Goal: Task Accomplishment & Management: Manage account settings

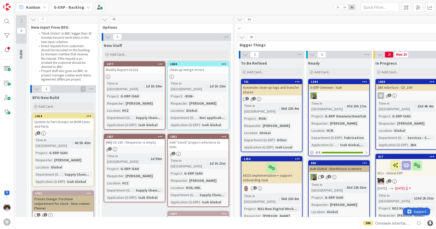
click at [137, 74] on link "1877 Modify Report H1024 Time in Column : 1d 1h 19m Project : G-ERP ISAH Reques…" at bounding box center [135, 95] width 62 height 68
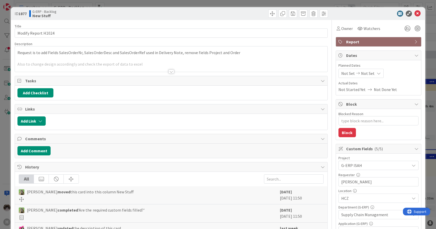
click at [171, 71] on div at bounding box center [171, 72] width 6 height 4
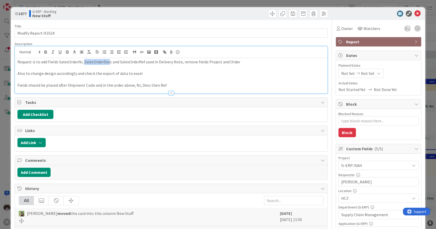
drag, startPoint x: 83, startPoint y: 62, endPoint x: 119, endPoint y: 62, distance: 35.1
click at [115, 62] on p "Request is to add Fields SalesOrderNr, SalesOrderDesc and SalesOrderRef used in…" at bounding box center [170, 62] width 307 height 6
click at [402, 28] on icon at bounding box center [406, 28] width 9 height 9
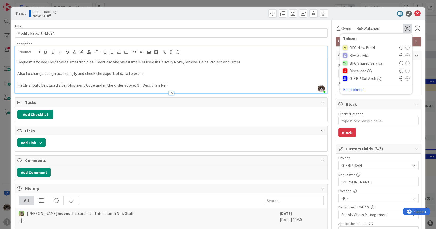
click at [399, 48] on icon at bounding box center [401, 48] width 4 height 4
click at [190, 80] on p at bounding box center [170, 79] width 307 height 6
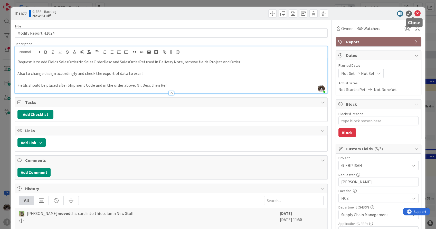
click at [414, 14] on icon at bounding box center [417, 14] width 6 height 6
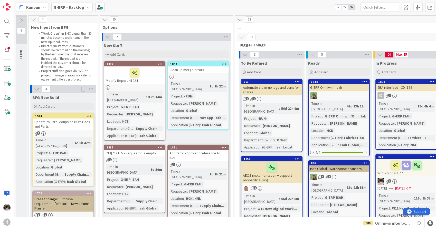
click at [158, 65] on icon at bounding box center [160, 64] width 5 height 4
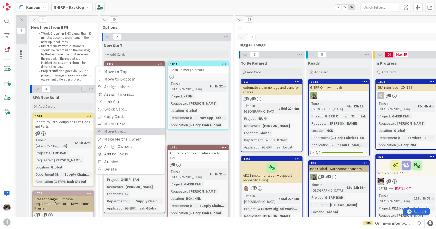
click at [123, 132] on link "Move Card..." at bounding box center [129, 131] width 69 height 7
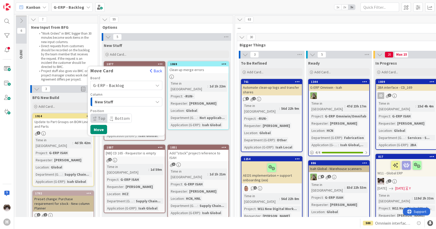
click at [134, 104] on div "New Stuff" at bounding box center [123, 102] width 60 height 8
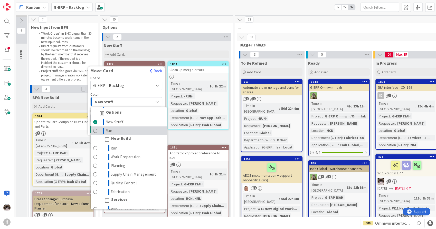
scroll to position [57, 0]
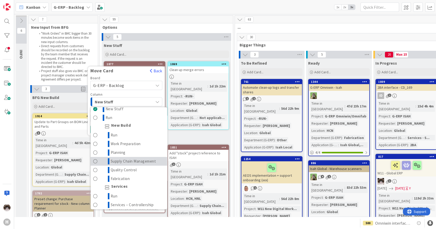
click at [135, 162] on span "Supply Chain Management" at bounding box center [133, 161] width 45 height 6
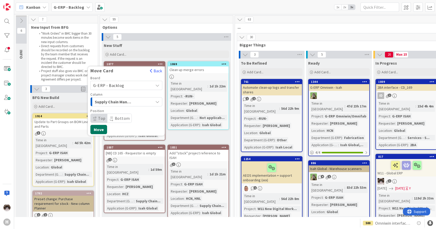
click at [96, 127] on button "Move" at bounding box center [98, 129] width 17 height 9
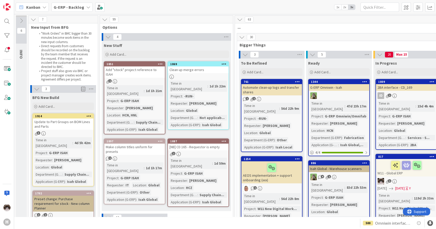
click at [147, 79] on div "1" at bounding box center [134, 81] width 61 height 4
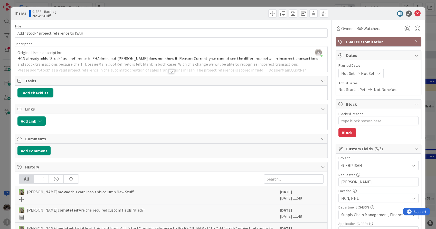
click at [170, 70] on div at bounding box center [171, 72] width 6 height 4
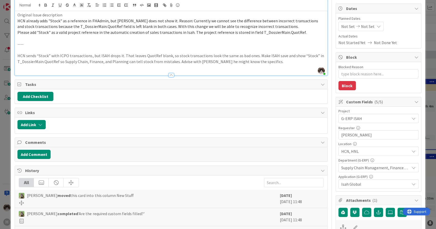
scroll to position [57, 0]
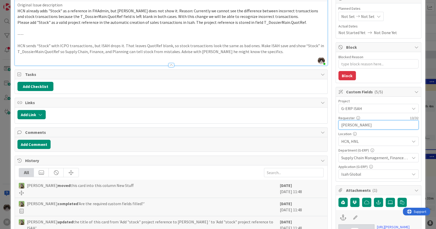
drag, startPoint x: 362, startPoint y: 126, endPoint x: 335, endPoint y: 125, distance: 26.5
click at [338, 125] on input "[PERSON_NAME]" at bounding box center [378, 124] width 80 height 9
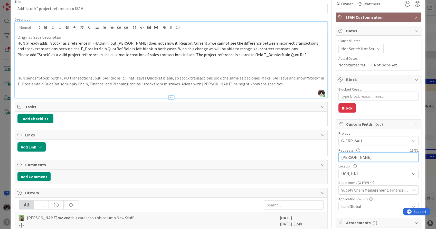
scroll to position [0, 0]
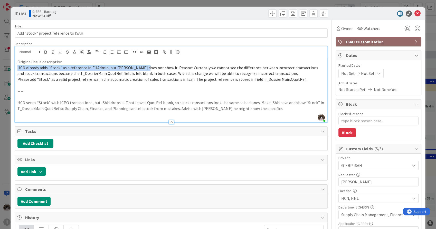
drag, startPoint x: 18, startPoint y: 68, endPoint x: 141, endPoint y: 66, distance: 123.4
click at [141, 66] on span "HCN already adds "Stock" as a reference in FHAdmin, but [PERSON_NAME] does not …" at bounding box center [167, 70] width 301 height 11
click at [123, 70] on span "HCN already adds "Stock" as a reference in FHAdmin, but [PERSON_NAME] does not …" at bounding box center [167, 70] width 301 height 11
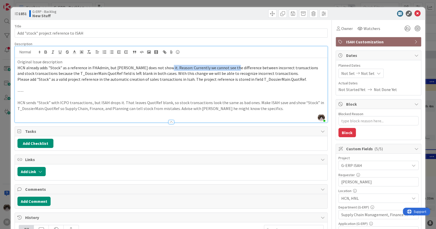
drag, startPoint x: 170, startPoint y: 70, endPoint x: 227, endPoint y: 70, distance: 57.5
click at [227, 70] on span "HCN already adds "Stock" as a reference in FHAdmin, but [PERSON_NAME] does not …" at bounding box center [167, 70] width 301 height 11
drag, startPoint x: 87, startPoint y: 67, endPoint x: 120, endPoint y: 67, distance: 32.8
click at [120, 67] on span "HCN already adds "Stock" as a reference in FHAdmin, but [PERSON_NAME] does not …" at bounding box center [167, 70] width 301 height 11
drag, startPoint x: 71, startPoint y: 68, endPoint x: 102, endPoint y: 68, distance: 31.0
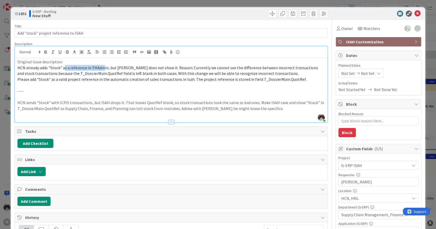
click at [102, 68] on span "HCN already adds "Stock" as a reference in FHAdmin, but [PERSON_NAME] does not …" at bounding box center [167, 70] width 301 height 11
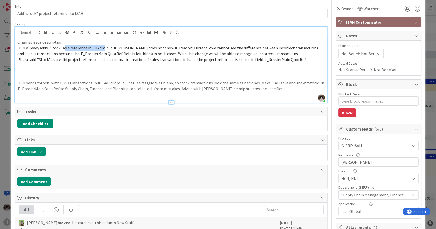
scroll to position [28, 0]
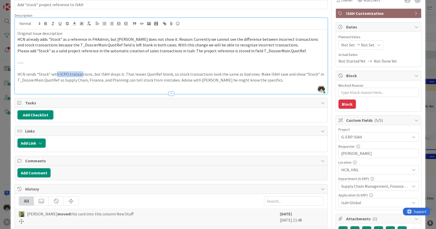
drag, startPoint x: 60, startPoint y: 74, endPoint x: 96, endPoint y: 77, distance: 36.3
click at [94, 76] on p "HCN sends “Stock” with ICPO transactions, but ISAH drops it. That leaves QuotRe…" at bounding box center [170, 77] width 307 height 12
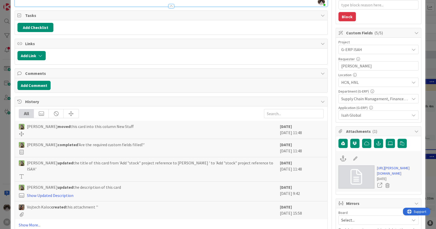
scroll to position [142, 0]
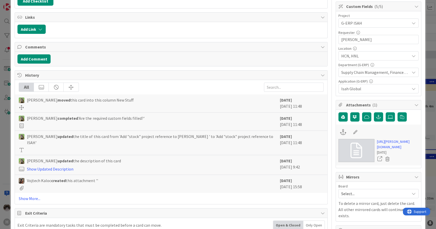
click at [31, 187] on div "All [PERSON_NAME] moved this card into this column New Stuff [DATE] [DATE] 11:4…" at bounding box center [171, 142] width 312 height 124
click at [21, 195] on link "Show More..." at bounding box center [171, 198] width 304 height 6
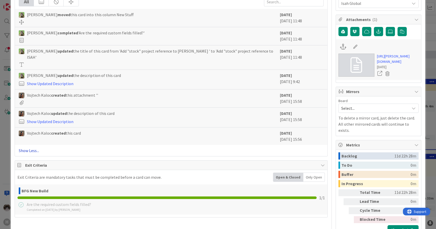
scroll to position [0, 0]
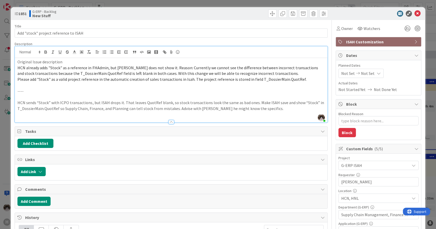
click at [244, 95] on p at bounding box center [170, 97] width 307 height 6
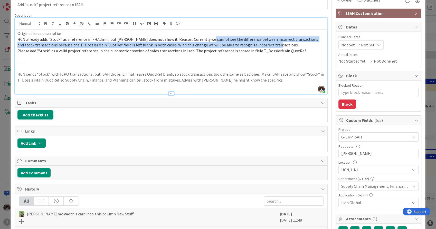
drag, startPoint x: 204, startPoint y: 40, endPoint x: 301, endPoint y: 43, distance: 96.8
click at [301, 43] on p "HCN already adds "Stock" as a reference in FHAdmin, but [PERSON_NAME] does not …" at bounding box center [170, 42] width 307 height 12
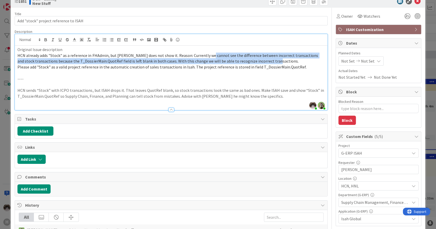
scroll to position [0, 0]
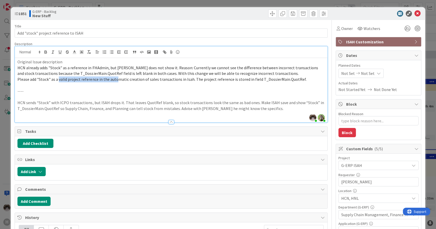
drag, startPoint x: 58, startPoint y: 78, endPoint x: 111, endPoint y: 84, distance: 53.4
click at [115, 81] on span "Please add "Stock" as a valid project reference in the automatic creation of sa…" at bounding box center [161, 79] width 289 height 5
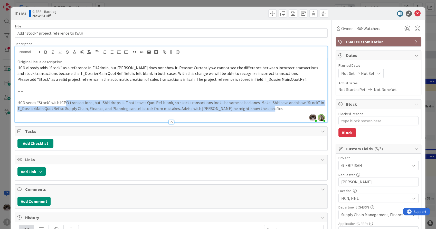
drag, startPoint x: 65, startPoint y: 103, endPoint x: 267, endPoint y: 109, distance: 202.2
click at [267, 109] on p "HCN sends “Stock” with ICPO transactions, but ISAH drops it. That leaves QuotRe…" at bounding box center [170, 106] width 307 height 12
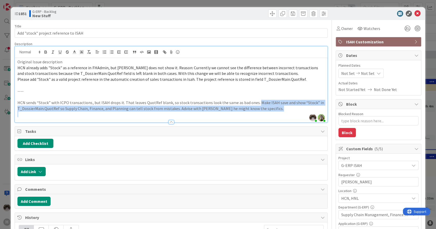
drag, startPoint x: 267, startPoint y: 109, endPoint x: 254, endPoint y: 101, distance: 14.7
click at [254, 101] on p "HCN sends “Stock” with ICPO transactions, but ISAH drops it. That leaves QuotRe…" at bounding box center [170, 106] width 307 height 12
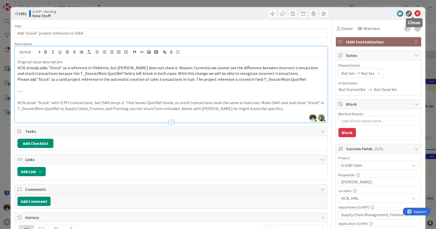
click at [414, 14] on icon at bounding box center [417, 14] width 6 height 6
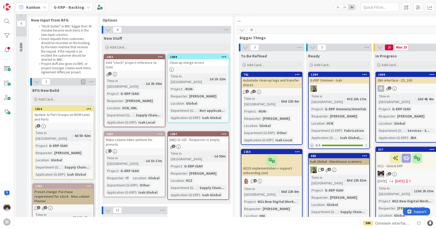
scroll to position [28, 0]
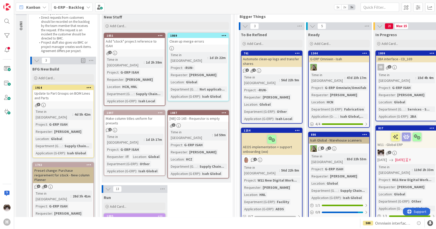
click at [155, 51] on link "1851 Add "stock" project reference to ISAH 1 Time in Column : 1d 2h 38m Project…" at bounding box center [135, 69] width 62 height 73
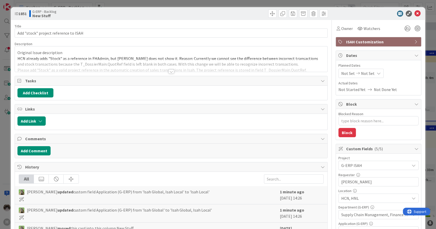
click at [167, 69] on div at bounding box center [171, 65] width 312 height 13
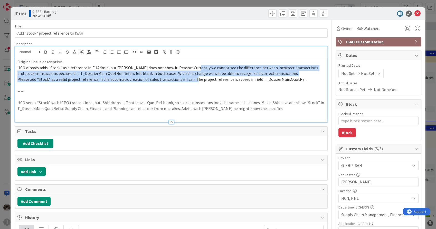
drag, startPoint x: 190, startPoint y: 70, endPoint x: 219, endPoint y: 85, distance: 32.6
click at [195, 85] on div "Original Issue description HCN already adds "Stock" as a reference in FHAdmin, …" at bounding box center [171, 90] width 312 height 64
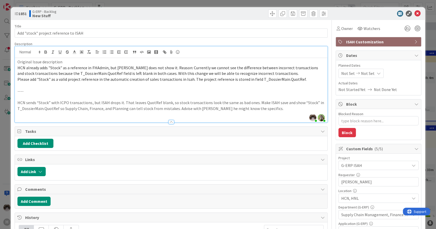
drag, startPoint x: 178, startPoint y: 86, endPoint x: 135, endPoint y: 78, distance: 43.8
click at [176, 86] on p at bounding box center [170, 85] width 307 height 6
click at [415, 14] on icon at bounding box center [417, 14] width 6 height 6
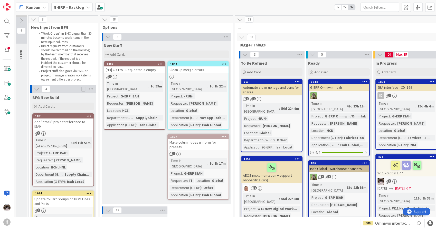
click at [129, 76] on div "1" at bounding box center [134, 77] width 61 height 4
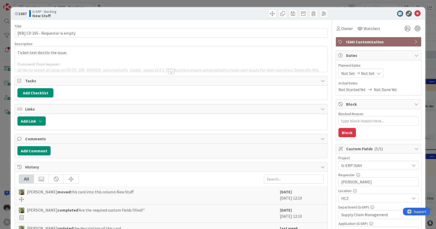
click at [168, 71] on div at bounding box center [171, 72] width 6 height 4
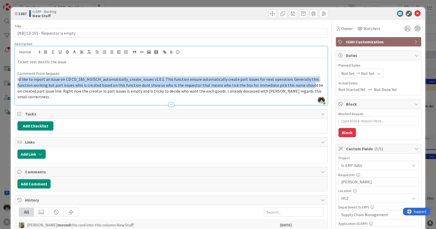
drag, startPoint x: 18, startPoint y: 78, endPoint x: 307, endPoint y: 85, distance: 288.1
click at [307, 85] on span "Id like to report an issue on CD CD_165_HUISCH_automatically_create_issues v1.0…" at bounding box center [170, 88] width 306 height 23
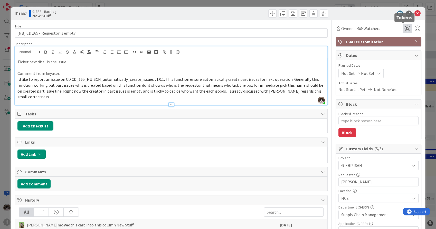
click at [404, 32] on icon at bounding box center [406, 28] width 9 height 9
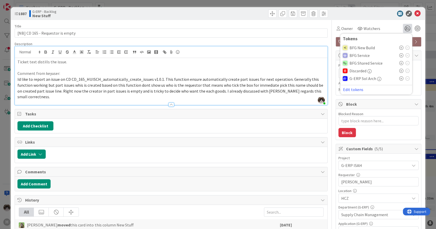
click at [399, 48] on icon at bounding box center [401, 48] width 4 height 4
click at [414, 14] on icon at bounding box center [417, 14] width 6 height 6
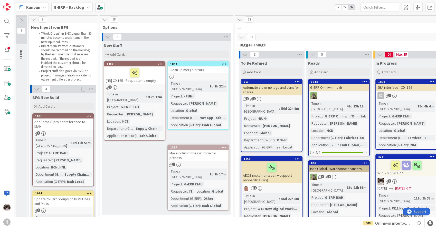
click at [150, 72] on div at bounding box center [134, 72] width 57 height 11
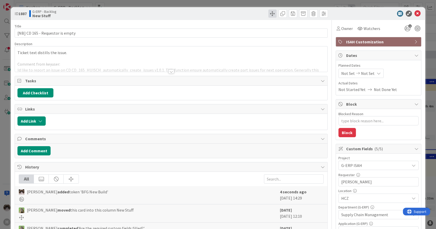
click at [268, 14] on span at bounding box center [272, 13] width 8 height 8
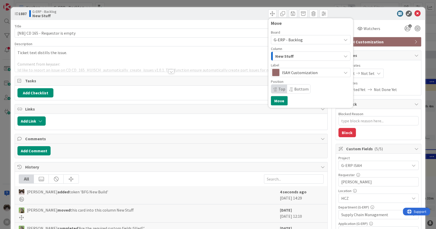
click at [310, 57] on div "New Stuff" at bounding box center [307, 56] width 67 height 8
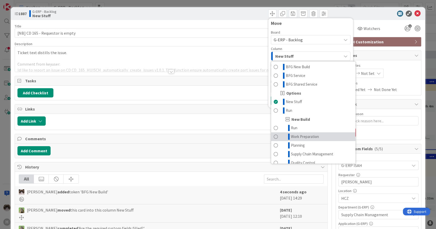
scroll to position [28, 0]
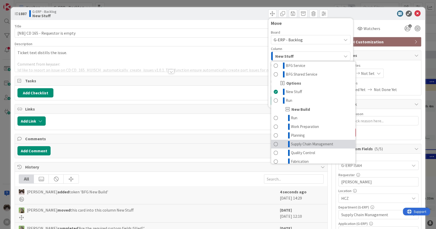
click at [323, 144] on span "Supply Chain Management" at bounding box center [312, 144] width 42 height 6
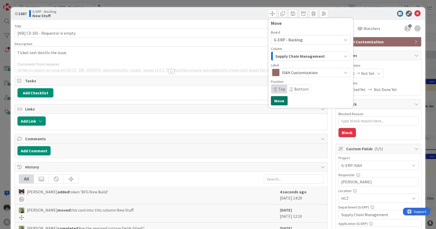
click at [278, 100] on button "Move" at bounding box center [279, 100] width 17 height 9
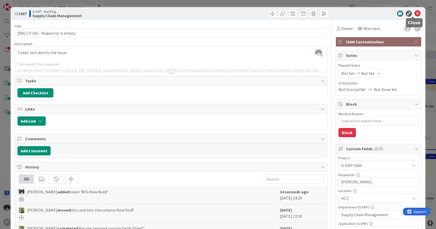
click at [414, 11] on icon at bounding box center [417, 14] width 6 height 6
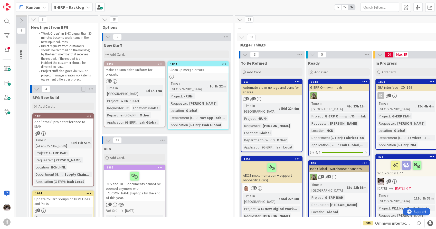
click at [153, 79] on div "1" at bounding box center [134, 81] width 61 height 4
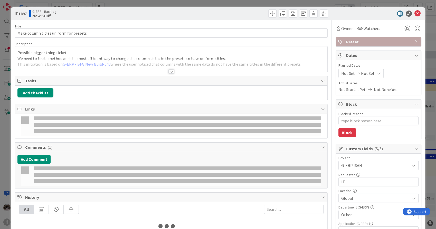
type textarea "x"
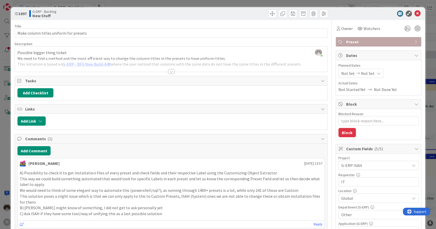
click at [168, 71] on div at bounding box center [171, 72] width 6 height 4
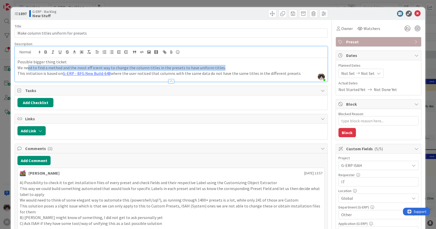
drag, startPoint x: 34, startPoint y: 70, endPoint x: 216, endPoint y: 70, distance: 182.1
click at [216, 70] on p "We need to find a method and the most efficient way to change the column titles…" at bounding box center [170, 68] width 307 height 6
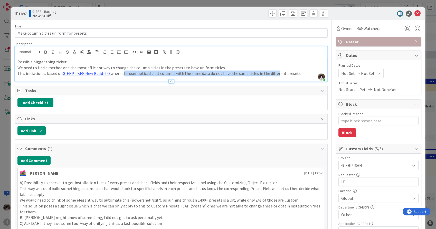
drag, startPoint x: 121, startPoint y: 73, endPoint x: 270, endPoint y: 72, distance: 149.0
click at [270, 72] on p "This initiation is based on G-ERP - BFG New Build-648 where the user noticed th…" at bounding box center [170, 74] width 307 height 6
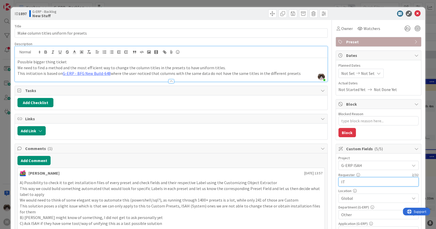
drag, startPoint x: 344, startPoint y: 177, endPoint x: 317, endPoint y: 173, distance: 27.1
type input "[PERSON_NAME]"
type textarea "x"
type input "k"
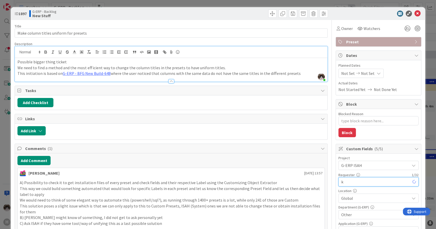
type textarea "x"
type input "k"
type textarea "x"
type input "Kev"
type textarea "x"
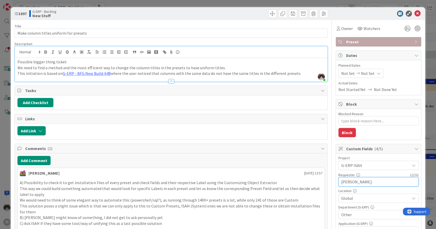
type input "[PERSON_NAME]"
type textarea "x"
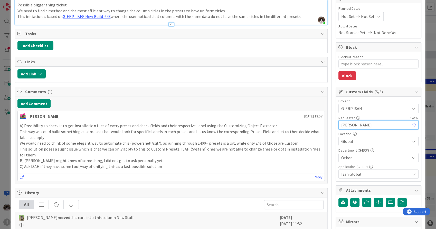
type input "[PERSON_NAME]"
click at [202, 123] on p "A) Possibility to check it to get installation files of every preset and check …" at bounding box center [171, 126] width 302 height 6
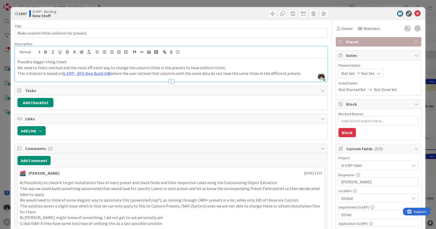
click at [169, 73] on p "This initiation is based on G-ERP - BFG New Build-648 where the user noticed th…" at bounding box center [170, 74] width 307 height 6
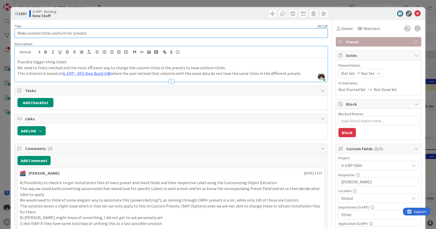
click at [90, 35] on input "Make column titles uniform for presets" at bounding box center [171, 32] width 312 height 9
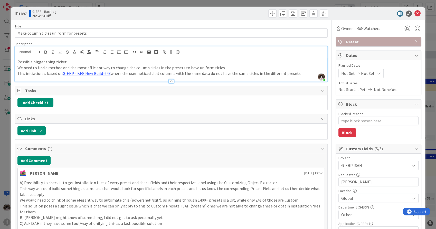
click at [362, 43] on span "Preset" at bounding box center [379, 42] width 66 height 6
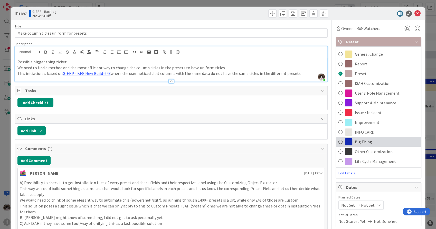
click at [372, 141] on div "Big Thing" at bounding box center [378, 142] width 85 height 10
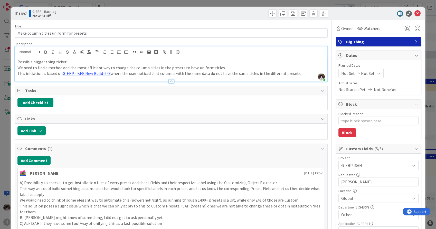
click at [413, 8] on div "ID 1897 G-ERP - Backlog New Stuff" at bounding box center [218, 13] width 414 height 13
click at [414, 15] on icon at bounding box center [417, 14] width 6 height 6
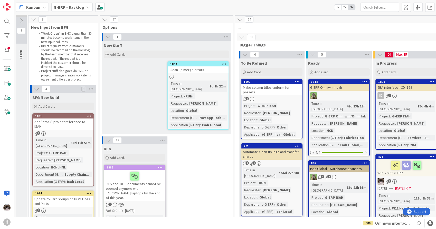
click at [199, 88] on div "Time in Column : 1d 1h 22m Project : -RUN- Requester : [PERSON_NAME] Location :…" at bounding box center [197, 104] width 57 height 47
type textarea "x"
select select "sql"
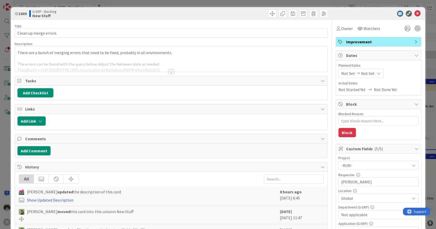
click at [169, 72] on div at bounding box center [171, 72] width 6 height 4
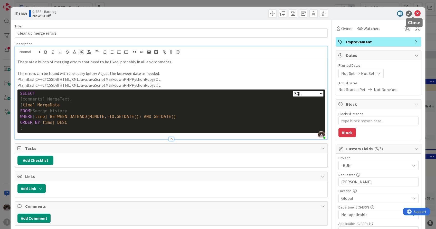
click at [414, 14] on icon at bounding box center [417, 14] width 6 height 6
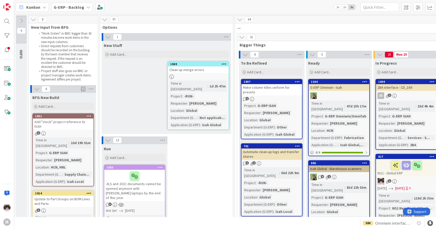
click at [189, 75] on div at bounding box center [198, 77] width 61 height 4
type textarea "x"
select select "sql"
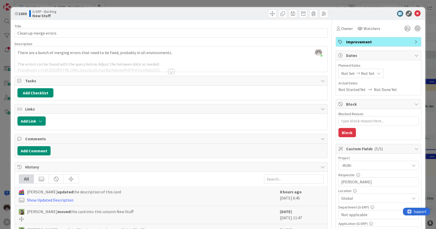
click at [168, 70] on div at bounding box center [171, 72] width 6 height 4
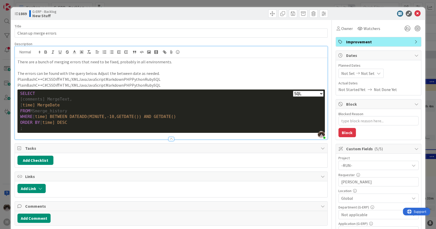
click at [115, 115] on span "time] BETWEEN DATEADD(MINUTE,-10,GETDATE()) AND GETDATE()" at bounding box center [105, 116] width 141 height 5
drag, startPoint x: 55, startPoint y: 62, endPoint x: 66, endPoint y: 63, distance: 10.3
click at [66, 63] on p "There are a bunch of merging errors that need to be fixed, probably in all envi…" at bounding box center [170, 62] width 307 height 6
click at [164, 68] on p at bounding box center [170, 68] width 307 height 6
click at [301, 91] on select "Plain Bash C++ C# CSS Diff HTML/XML Java JavaScript Markdown PHP Python Ruby SQL" at bounding box center [308, 94] width 31 height 6
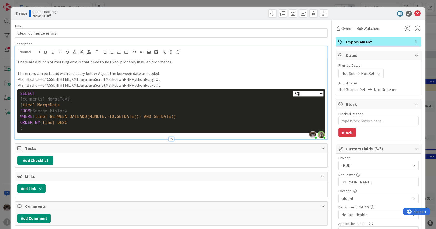
click at [302, 93] on select "Plain Bash C++ C# CSS Diff HTML/XML Java JavaScript Markdown PHP Python Ruby SQL" at bounding box center [308, 94] width 31 height 6
click at [273, 81] on p "PlainBashC++C#CSSDiffHTML/XMLJavaJavaScriptMarkdownPHPPythonRubySQL" at bounding box center [170, 79] width 307 height 6
click at [85, 66] on p at bounding box center [170, 68] width 307 height 6
click at [414, 12] on icon at bounding box center [417, 14] width 6 height 6
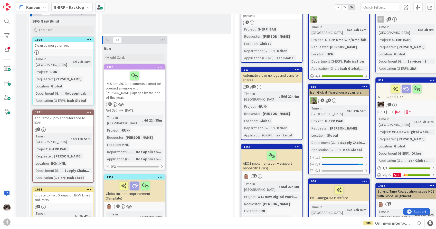
scroll to position [85, 0]
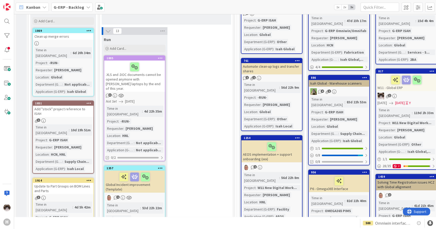
click at [161, 60] on icon at bounding box center [160, 58] width 5 height 4
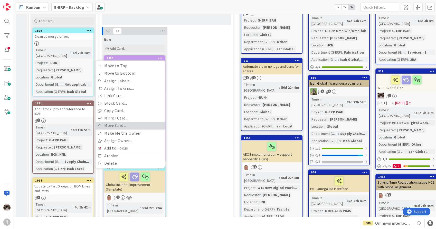
click at [126, 126] on link "Move Card..." at bounding box center [129, 125] width 69 height 7
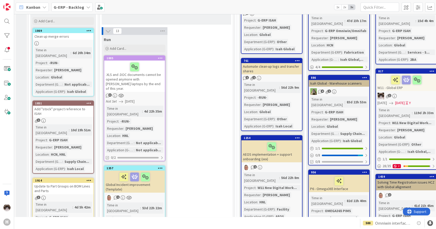
click at [160, 57] on icon at bounding box center [160, 58] width 5 height 4
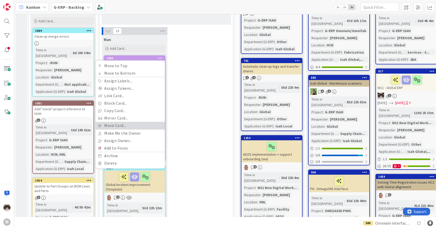
click at [126, 123] on link "Move Card..." at bounding box center [129, 125] width 69 height 7
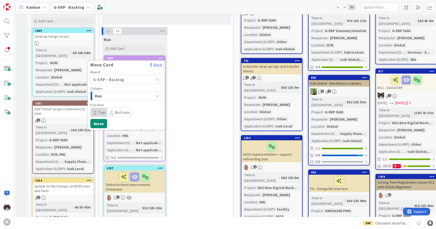
click at [127, 95] on span "Run" at bounding box center [114, 96] width 38 height 7
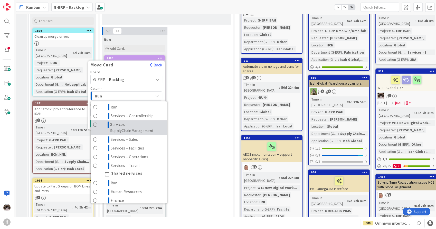
scroll to position [171, 0]
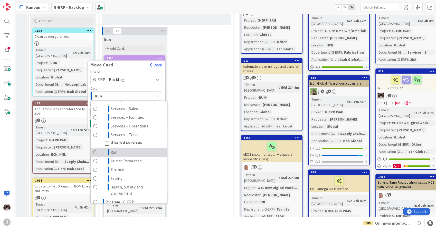
click at [135, 153] on link "Run" at bounding box center [129, 152] width 76 height 9
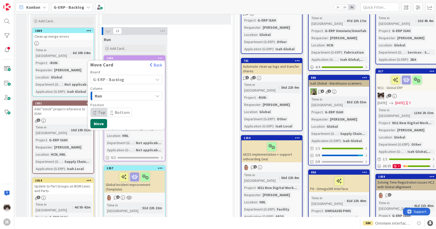
click at [103, 121] on button "Move" at bounding box center [98, 123] width 17 height 9
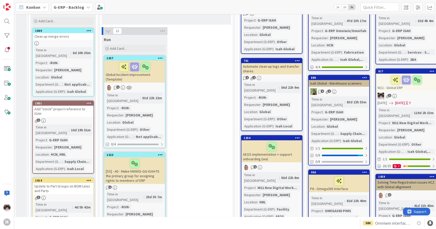
click at [146, 82] on div "Global Incident improvement (Template)" at bounding box center [134, 72] width 61 height 22
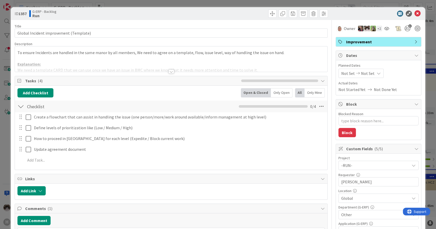
click at [169, 74] on div "Title 38 / 128 Global Incident improvement (Template) Description To ensure Inc…" at bounding box center [171, 222] width 312 height 404
click at [168, 73] on div at bounding box center [171, 72] width 6 height 4
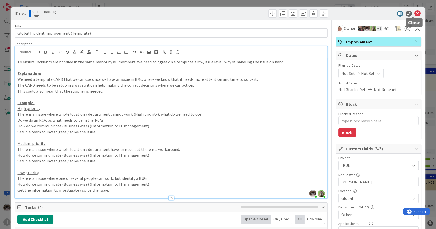
click at [414, 13] on icon at bounding box center [417, 14] width 6 height 6
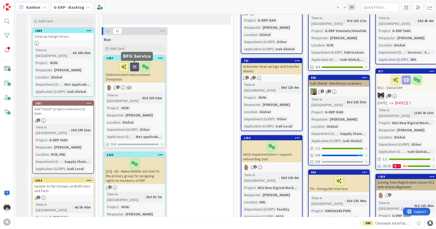
click at [134, 69] on icon at bounding box center [134, 67] width 9 height 8
click at [130, 68] on icon at bounding box center [129, 67] width 9 height 8
click at [161, 57] on icon at bounding box center [160, 58] width 5 height 4
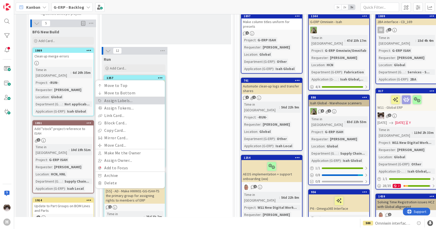
scroll to position [57, 0]
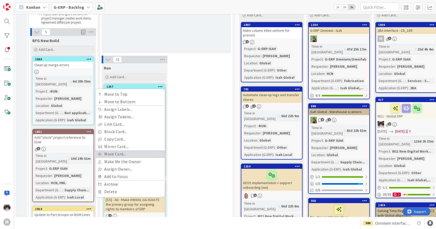
click at [125, 150] on link "Move Card..." at bounding box center [129, 153] width 69 height 7
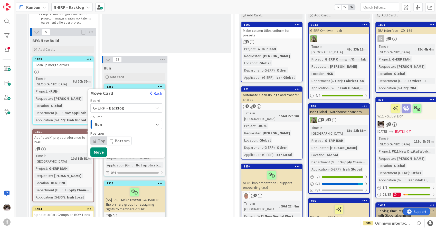
click at [129, 127] on span "Run" at bounding box center [114, 124] width 38 height 7
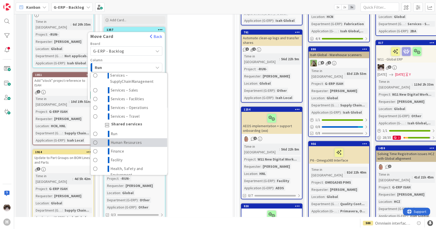
scroll to position [171, 0]
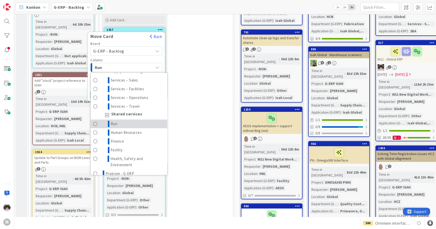
click at [126, 126] on link "Run" at bounding box center [129, 124] width 76 height 9
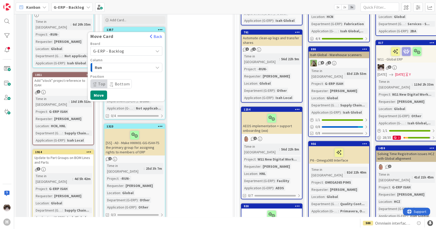
click at [120, 84] on span "Bottom" at bounding box center [122, 83] width 15 height 5
click at [101, 96] on button "Move" at bounding box center [98, 95] width 17 height 9
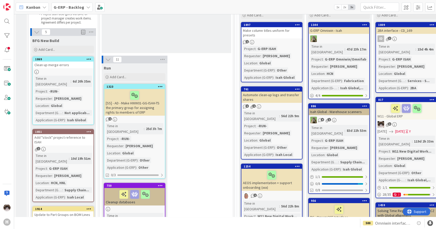
scroll to position [85, 0]
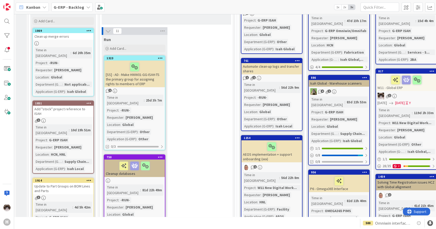
click at [144, 83] on div "[SS] - AD - Make HWW01-GG-ISAH-TS the primary group for assigning rights to mem…" at bounding box center [134, 74] width 61 height 27
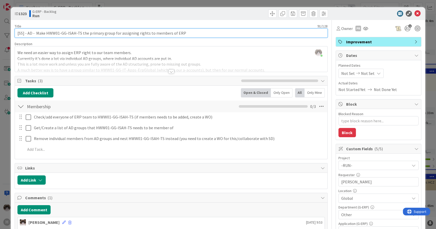
drag, startPoint x: 47, startPoint y: 33, endPoint x: 185, endPoint y: 34, distance: 138.3
click at [185, 34] on input "[SS] - AD - Make HWW01-GG-ISAH-TS the primary group for assigning rights to mem…" at bounding box center [171, 32] width 312 height 9
click at [66, 35] on input "[SS] - AD - Make HWW01-GG-ISAH-TS the primary group for assigning rights to mem…" at bounding box center [171, 32] width 312 height 9
drag, startPoint x: 61, startPoint y: 33, endPoint x: 75, endPoint y: 33, distance: 13.4
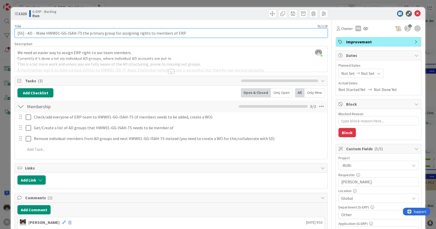
click at [75, 33] on input "[SS] - AD - Make HWW01-GG-ISAH-TS the primary group for assigning rights to mem…" at bounding box center [171, 32] width 312 height 9
drag, startPoint x: 40, startPoint y: 33, endPoint x: 83, endPoint y: 33, distance: 42.6
click at [83, 33] on input "[SS] - AD - Make HWW01-GG-ISAH-TS the primary group for assigning rights to mem…" at bounding box center [171, 32] width 312 height 9
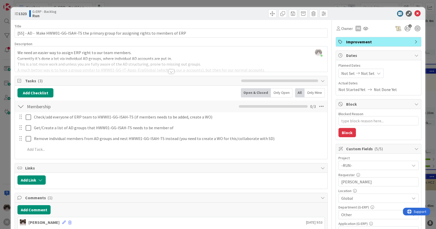
click at [168, 72] on div at bounding box center [171, 72] width 6 height 4
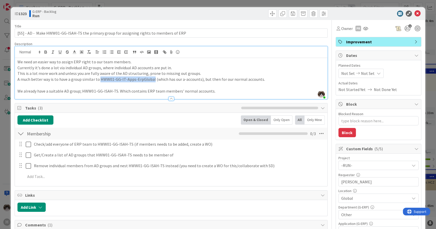
drag, startPoint x: 98, startPoint y: 80, endPoint x: 150, endPoint y: 77, distance: 51.4
click at [150, 77] on p "A much better way is to have a group similar to HWW01-GG-IT-Apps-ErpGlobal (whi…" at bounding box center [170, 79] width 307 height 6
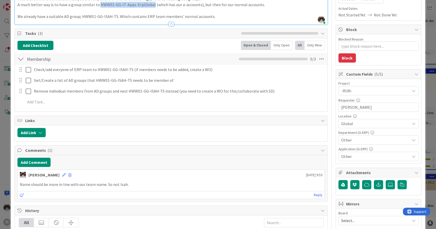
scroll to position [85, 0]
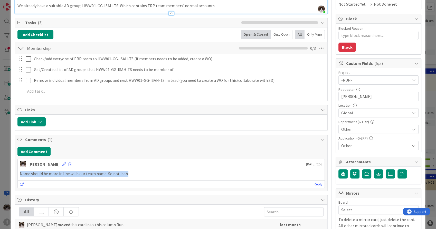
drag, startPoint x: 127, startPoint y: 174, endPoint x: 14, endPoint y: 174, distance: 113.6
click at [14, 174] on div "ID 1323 G-ERP - Backlog Run Title 91 / 128 [SS] - AD - Make HWW01-GG-ISAH-TS th…" at bounding box center [218, 157] width 414 height 471
drag, startPoint x: 14, startPoint y: 174, endPoint x: 60, endPoint y: 174, distance: 46.2
click at [60, 174] on p "Name should be more in line with our team name. So not Isah." at bounding box center [171, 174] width 302 height 6
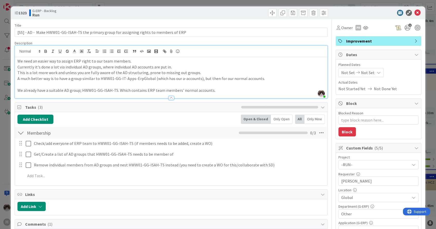
scroll to position [0, 0]
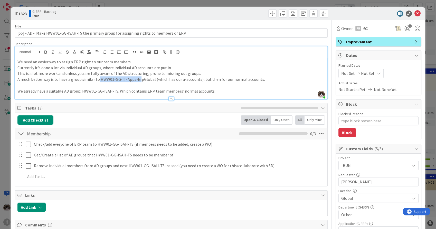
drag, startPoint x: 96, startPoint y: 79, endPoint x: 137, endPoint y: 81, distance: 40.3
click at [137, 81] on p "A much better way is to have a group similar to HWW01-GG-IT-Apps-ErpGlobal (whi…" at bounding box center [170, 79] width 307 height 6
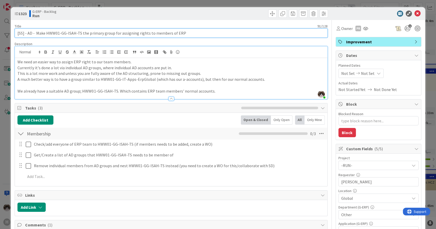
drag, startPoint x: 75, startPoint y: 34, endPoint x: 60, endPoint y: 31, distance: 15.4
click at [60, 31] on input "[SS] - AD - Make HWW01-GG-ISAH-TS the primary group for assigning rights to mem…" at bounding box center [171, 32] width 312 height 9
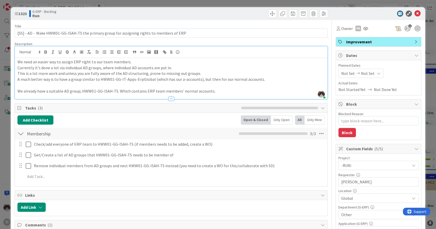
click at [163, 79] on p "A much better way is to have a group similar to HWW01-GG-IT-Apps-ErpGlobal (whi…" at bounding box center [170, 79] width 307 height 6
click at [129, 80] on p "A much better way is to have a group similar to HWW01-GG-IT-Apps-ErpGlobal (whi…" at bounding box center [170, 79] width 307 height 6
click at [128, 82] on p at bounding box center [170, 85] width 307 height 6
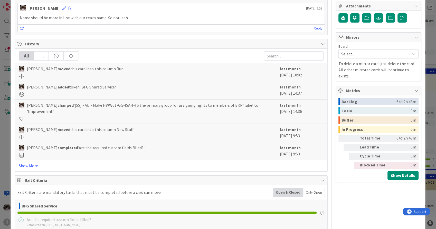
scroll to position [249, 0]
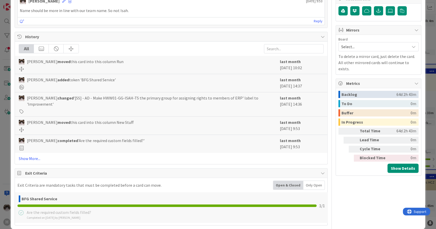
click at [31, 154] on div "All [PERSON_NAME] moved this card into this column Run last month [DATE] 10:02 …" at bounding box center [171, 103] width 312 height 123
click at [31, 155] on link "Show More..." at bounding box center [171, 158] width 304 height 6
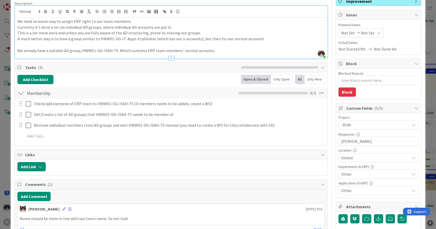
scroll to position [0, 0]
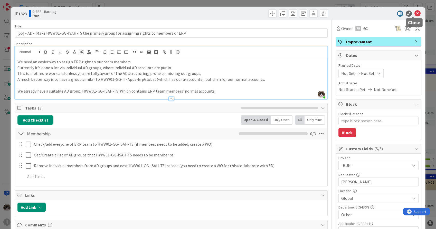
click at [414, 11] on icon at bounding box center [417, 14] width 6 height 6
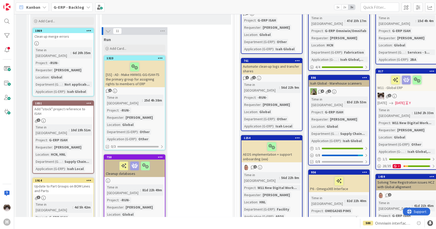
click at [159, 58] on icon at bounding box center [160, 58] width 5 height 4
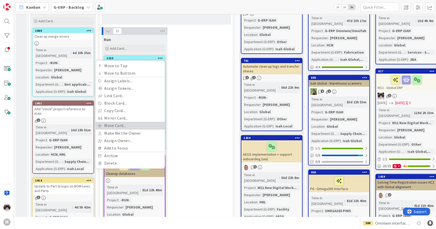
click at [133, 126] on link "Move Card..." at bounding box center [129, 125] width 69 height 7
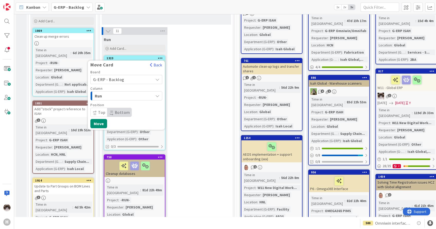
click at [123, 94] on span "Run" at bounding box center [114, 96] width 38 height 7
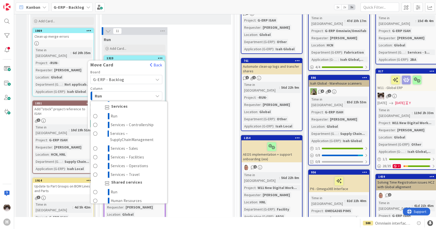
scroll to position [171, 0]
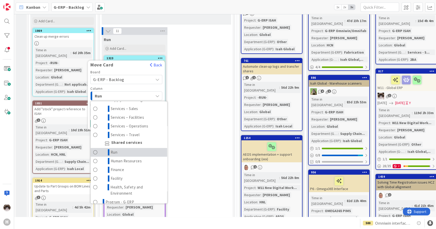
click at [130, 151] on link "Run" at bounding box center [129, 152] width 76 height 9
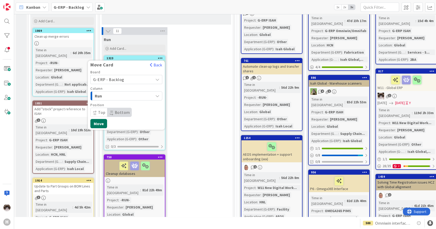
click at [94, 123] on button "Move" at bounding box center [98, 123] width 17 height 9
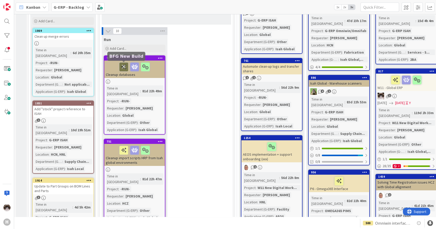
click at [121, 65] on icon at bounding box center [123, 67] width 9 height 8
click at [129, 67] on icon at bounding box center [129, 67] width 9 height 8
click at [137, 67] on icon at bounding box center [134, 67] width 9 height 8
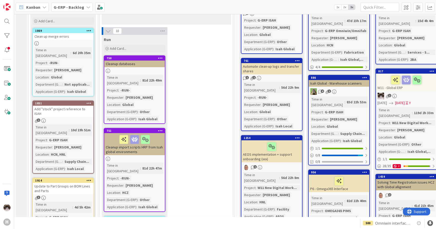
click at [162, 57] on icon at bounding box center [160, 58] width 5 height 4
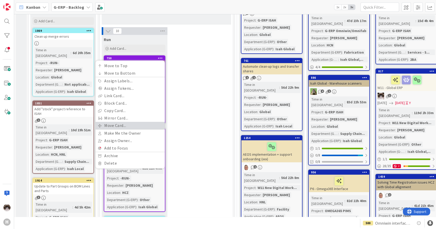
click at [128, 122] on link "Move Card..." at bounding box center [129, 125] width 69 height 7
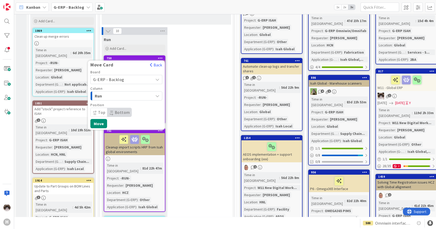
click at [129, 96] on span "Run" at bounding box center [114, 96] width 38 height 7
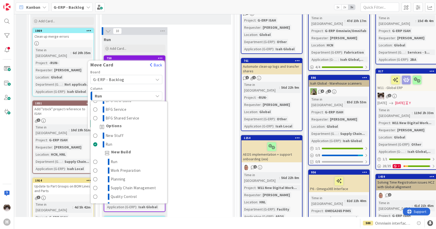
scroll to position [57, 0]
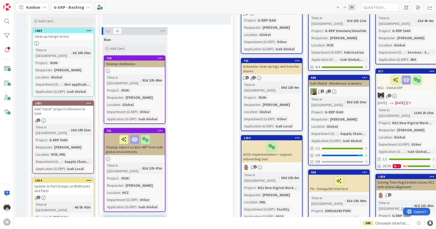
click at [160, 57] on icon at bounding box center [160, 58] width 5 height 4
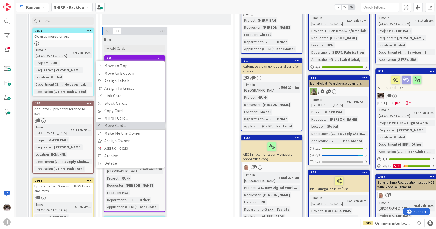
click at [124, 124] on link "Move Card..." at bounding box center [129, 125] width 69 height 7
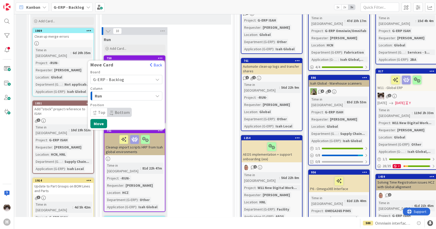
click at [131, 98] on span "Run" at bounding box center [114, 96] width 38 height 7
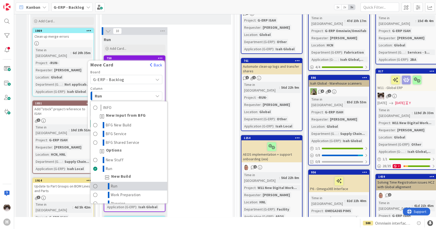
click at [127, 186] on link "Run" at bounding box center [129, 186] width 76 height 9
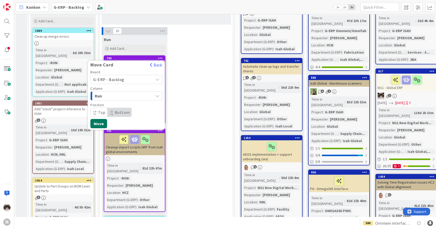
click at [100, 123] on button "Move" at bounding box center [98, 123] width 17 height 9
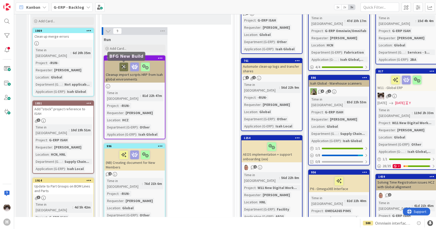
click at [125, 66] on icon at bounding box center [123, 67] width 9 height 8
click at [130, 66] on icon at bounding box center [129, 67] width 9 height 8
click at [134, 66] on icon at bounding box center [134, 67] width 9 height 8
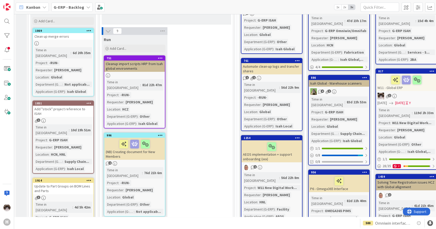
click at [161, 57] on icon at bounding box center [160, 58] width 5 height 4
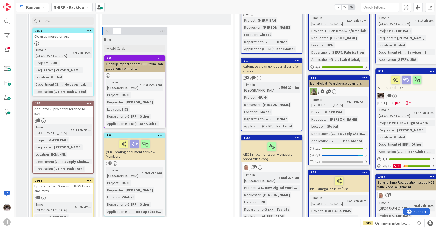
click at [159, 59] on icon at bounding box center [160, 58] width 5 height 4
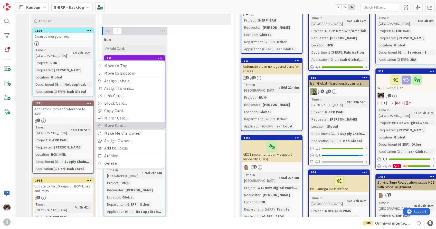
click at [119, 125] on link "Move Card..." at bounding box center [129, 125] width 69 height 7
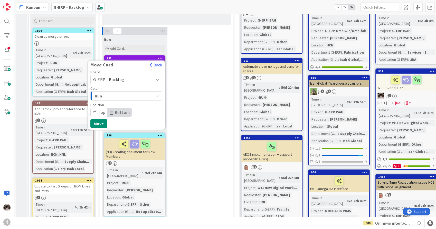
click at [125, 103] on div "Position" at bounding box center [126, 105] width 72 height 4
click at [127, 98] on span "Run" at bounding box center [114, 96] width 38 height 7
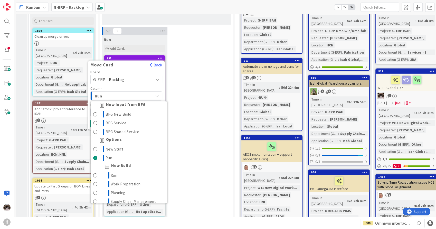
scroll to position [28, 0]
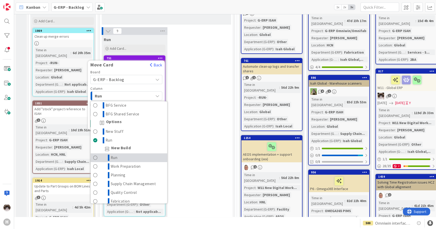
click at [130, 153] on link "Run" at bounding box center [129, 157] width 76 height 9
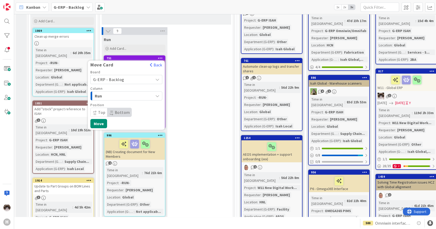
click at [96, 115] on span "Top" at bounding box center [99, 112] width 17 height 9
click at [101, 122] on button "Move" at bounding box center [98, 123] width 17 height 9
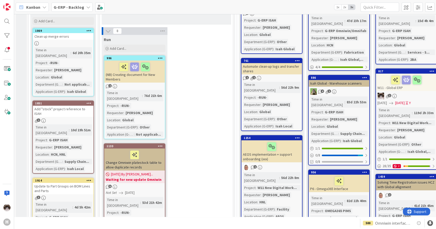
click at [149, 80] on div "(NB) Creating document for New Members" at bounding box center [134, 72] width 61 height 22
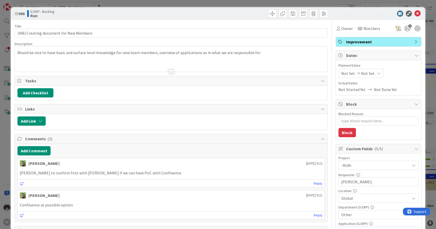
click at [174, 70] on div at bounding box center [171, 65] width 312 height 13
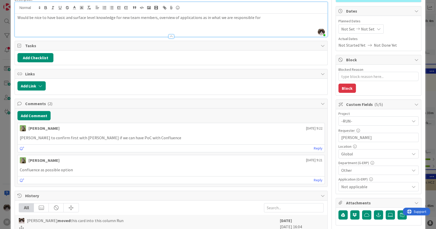
scroll to position [57, 0]
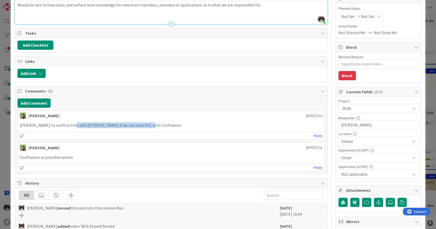
drag, startPoint x: 144, startPoint y: 123, endPoint x: 51, endPoint y: 123, distance: 93.1
click at [51, 123] on p "[PERSON_NAME] to confirm first with [PERSON_NAME] if we can have PoC with Confl…" at bounding box center [171, 125] width 302 height 6
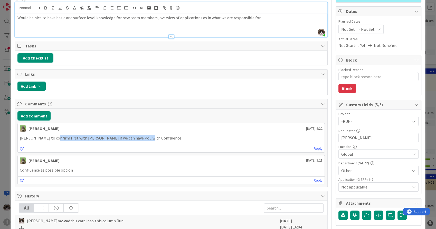
scroll to position [0, 0]
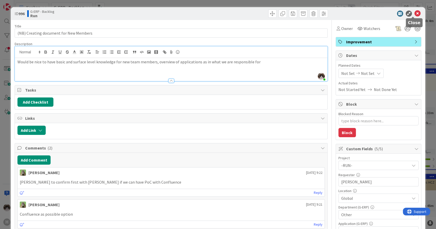
click at [414, 15] on icon at bounding box center [417, 14] width 6 height 6
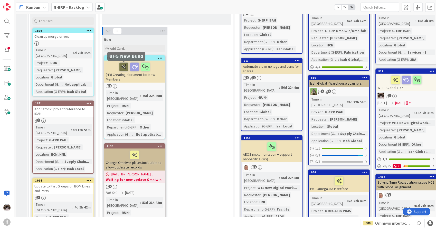
click at [123, 66] on icon at bounding box center [123, 67] width 9 height 8
click at [128, 66] on icon at bounding box center [129, 67] width 9 height 8
click at [133, 66] on icon at bounding box center [134, 67] width 9 height 8
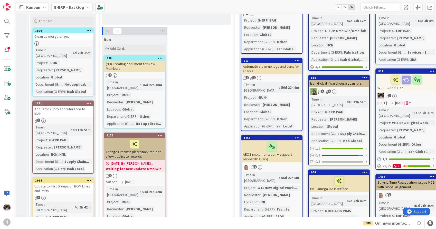
click at [163, 58] on div at bounding box center [159, 58] width 9 height 4
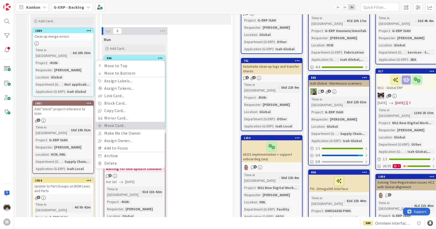
click at [128, 122] on link "Move Card..." at bounding box center [129, 125] width 69 height 7
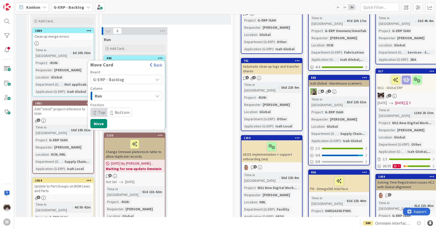
click at [119, 97] on span "Run" at bounding box center [114, 96] width 38 height 7
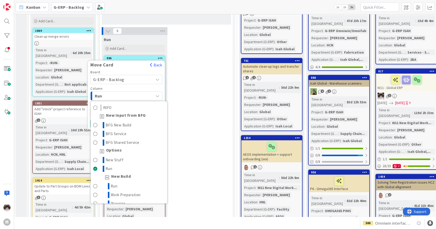
click at [127, 97] on span "Run" at bounding box center [114, 96] width 38 height 7
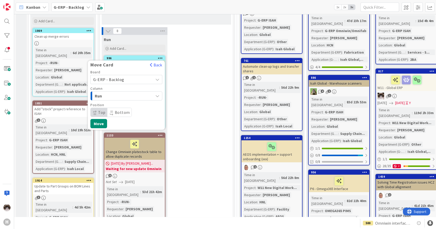
click at [129, 78] on span "G-ERP - Backlog" at bounding box center [121, 79] width 57 height 7
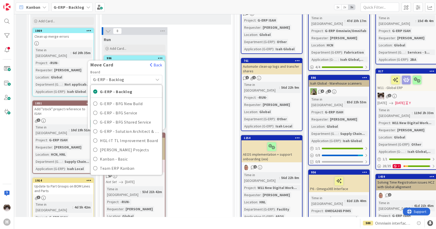
click at [129, 78] on span "G-ERP - Backlog" at bounding box center [121, 79] width 57 height 7
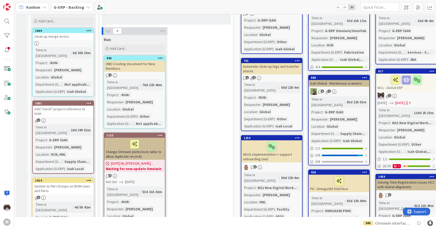
click at [137, 70] on div "(NB) Creating document for New Members" at bounding box center [134, 66] width 61 height 11
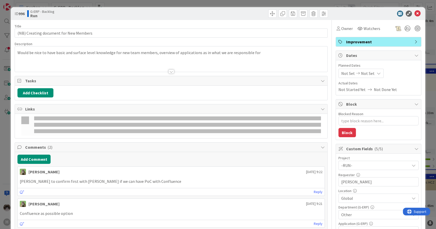
type textarea "x"
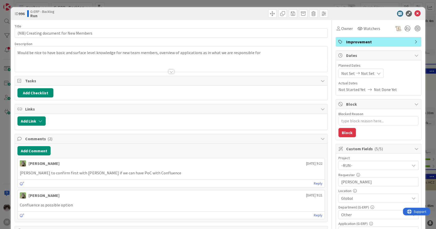
click at [100, 28] on div "Title 38 / 128" at bounding box center [171, 26] width 312 height 5
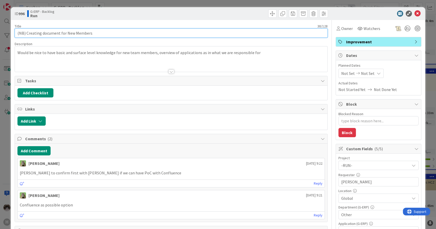
click at [100, 32] on input "(NB) Creating document for New Members" at bounding box center [171, 32] width 312 height 9
type input "(NB) Creating document for New Members of our team"
type textarea "x"
type input "(NB) Creating document for New Members of our team"
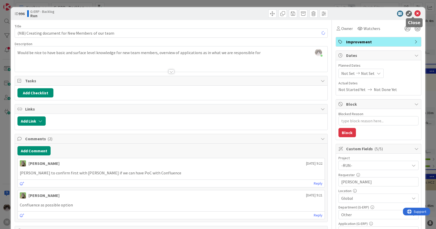
click at [414, 11] on icon at bounding box center [417, 14] width 6 height 6
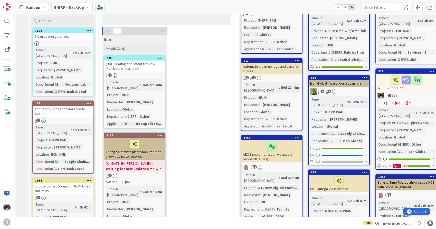
click at [148, 74] on div "2" at bounding box center [134, 75] width 61 height 4
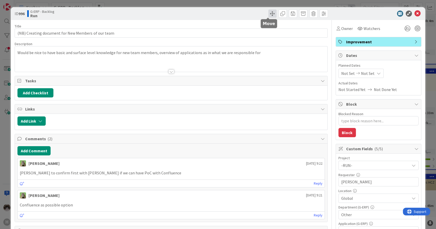
click at [269, 16] on span at bounding box center [272, 13] width 8 height 8
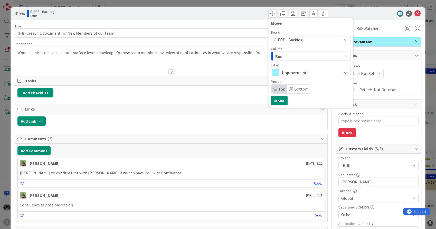
click at [306, 40] on span "G-ERP - Backlog" at bounding box center [305, 39] width 65 height 7
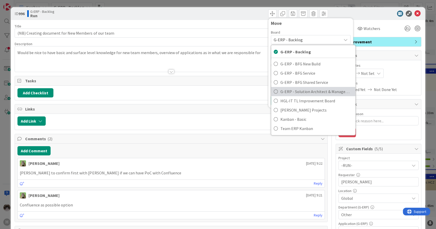
click at [314, 90] on span "G-ERP - Solution Architect & Management" at bounding box center [316, 92] width 72 height 8
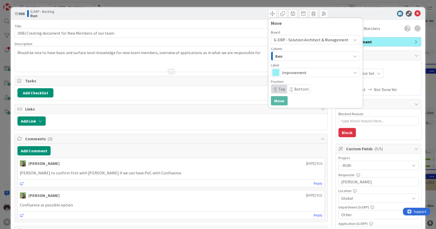
click at [290, 54] on div "Ben" at bounding box center [312, 56] width 77 height 8
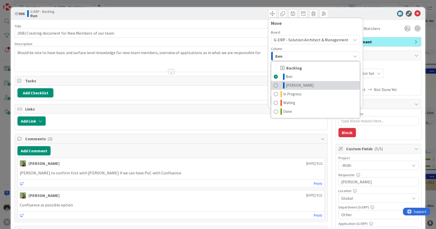
click at [291, 84] on link "[PERSON_NAME]" at bounding box center [315, 85] width 88 height 9
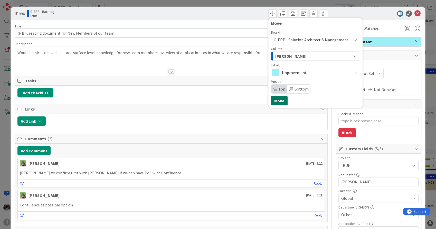
click at [277, 100] on button "Move" at bounding box center [279, 100] width 17 height 9
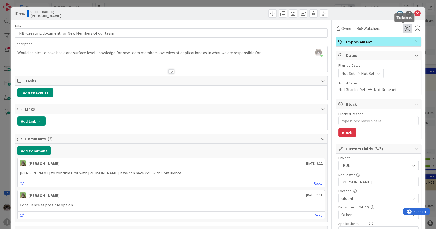
click at [402, 27] on icon at bounding box center [406, 28] width 9 height 9
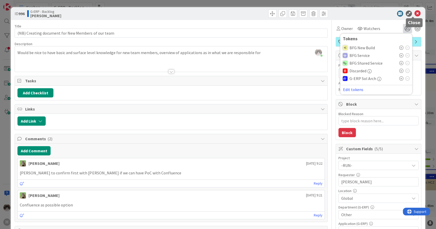
click at [414, 14] on icon at bounding box center [417, 14] width 6 height 6
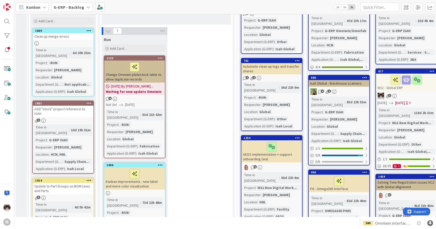
click at [78, 6] on b "G-ERP - Backlog" at bounding box center [69, 7] width 31 height 5
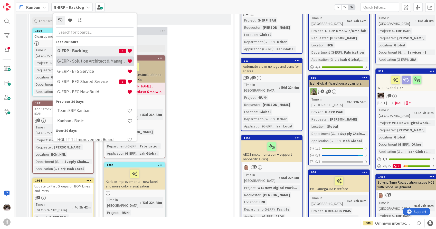
click at [83, 60] on h4 "G-ERP - Solution Architect & Management" at bounding box center [92, 61] width 70 height 5
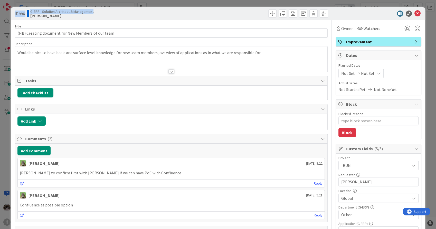
drag, startPoint x: 97, startPoint y: 12, endPoint x: 15, endPoint y: 7, distance: 82.7
click at [15, 7] on div "ID 996 G-ERP - Solution Architect & Management [PERSON_NAME]" at bounding box center [218, 13] width 414 height 13
click at [414, 13] on icon at bounding box center [417, 14] width 6 height 6
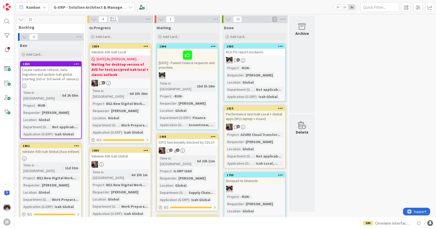
click at [24, 47] on span "Ben" at bounding box center [23, 45] width 7 height 5
click at [78, 11] on div "G-ERP - Solution Architect & Management" at bounding box center [92, 7] width 83 height 9
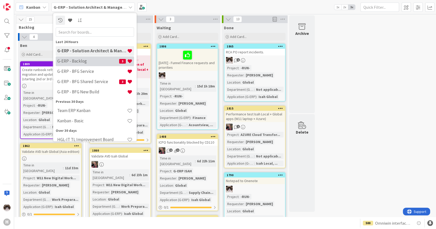
click at [86, 60] on h4 "G-ERP - Backlog" at bounding box center [88, 61] width 62 height 5
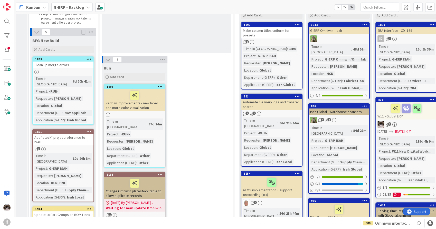
scroll to position [85, 0]
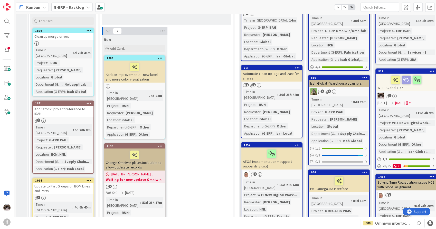
click at [150, 81] on div "Kanban Improvements - new label and more color visualization" at bounding box center [134, 72] width 61 height 22
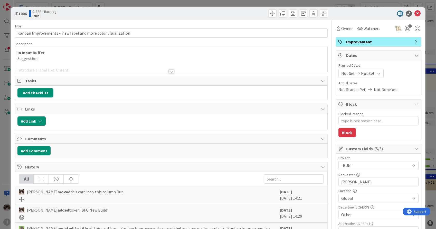
click at [173, 72] on div "Title 61 / 128 Kanban Improvements - new label and more color visualization Des…" at bounding box center [171, 222] width 312 height 404
drag, startPoint x: 171, startPoint y: 71, endPoint x: 168, endPoint y: 70, distance: 3.2
click at [171, 71] on div at bounding box center [171, 69] width 312 height 6
click at [168, 70] on div at bounding box center [171, 72] width 6 height 4
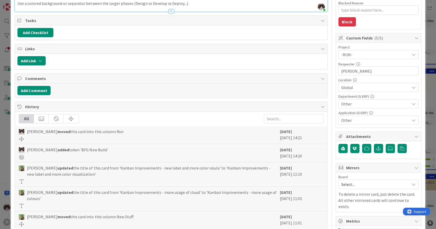
scroll to position [199, 0]
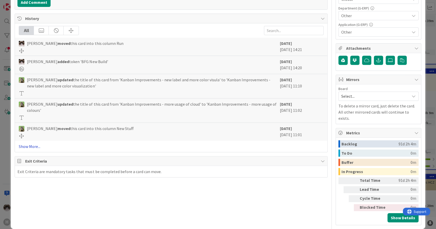
click at [36, 144] on link "Show More..." at bounding box center [171, 146] width 304 height 6
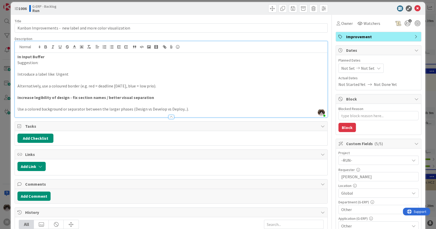
scroll to position [0, 0]
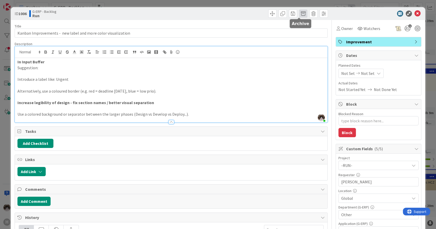
click at [301, 13] on span at bounding box center [303, 13] width 8 height 8
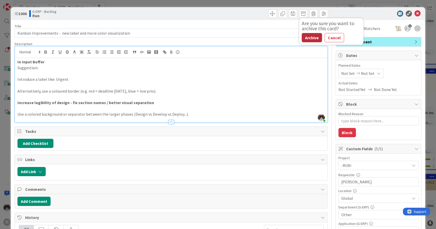
click at [305, 40] on button "Archive" at bounding box center [311, 37] width 20 height 9
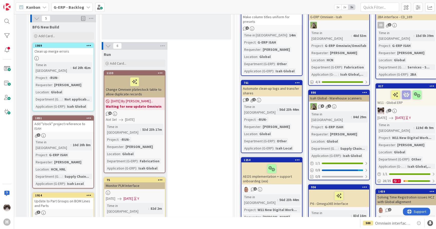
scroll to position [57, 0]
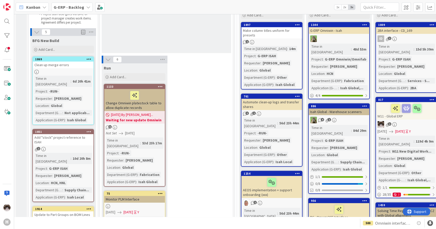
click at [151, 105] on div "Change Omniwin platestock table to allow duplicate records" at bounding box center [134, 100] width 61 height 22
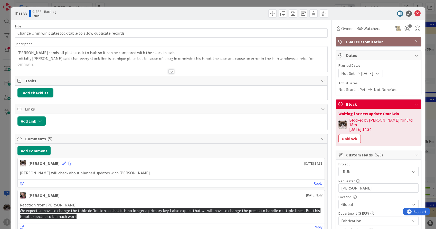
click at [171, 71] on div at bounding box center [171, 72] width 6 height 4
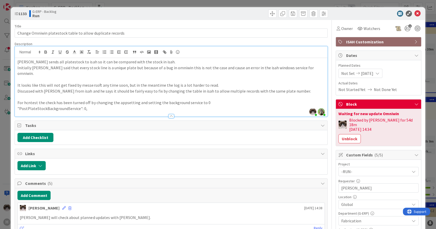
click at [416, 14] on div at bounding box center [375, 14] width 91 height 6
click at [414, 12] on icon at bounding box center [417, 14] width 6 height 6
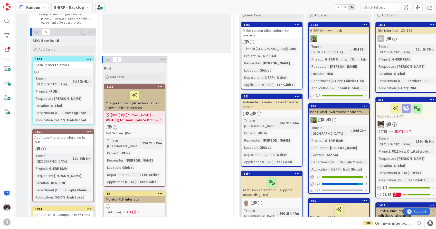
click at [160, 87] on icon at bounding box center [160, 87] width 5 height 4
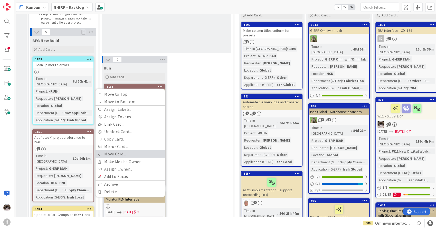
click at [119, 154] on link "Move Card..." at bounding box center [129, 153] width 69 height 7
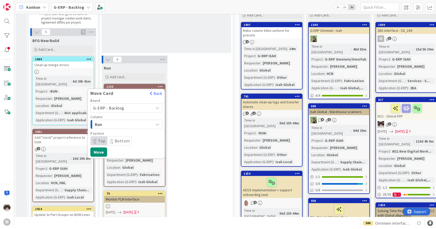
click at [135, 125] on div "Run" at bounding box center [123, 124] width 60 height 8
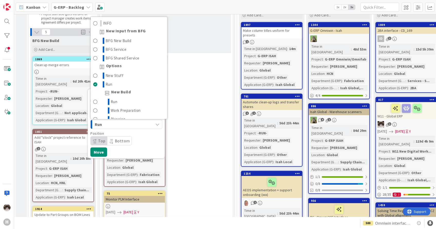
click at [135, 125] on div "Run" at bounding box center [123, 124] width 60 height 8
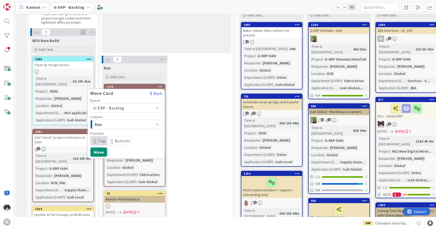
click at [135, 125] on div "Run" at bounding box center [123, 124] width 60 height 8
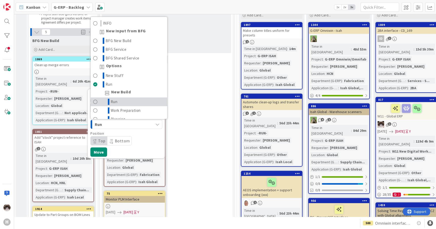
click at [127, 100] on link "Run" at bounding box center [129, 101] width 76 height 9
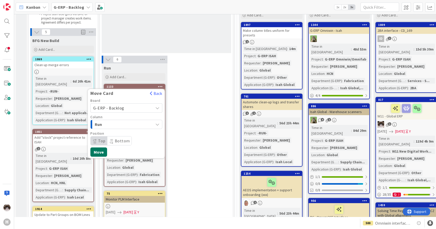
click at [97, 152] on button "Move" at bounding box center [98, 151] width 17 height 9
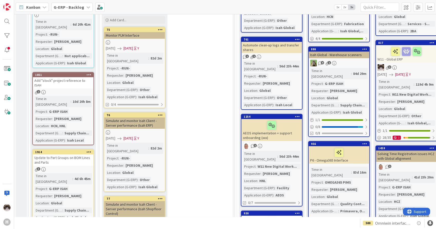
scroll to position [85, 0]
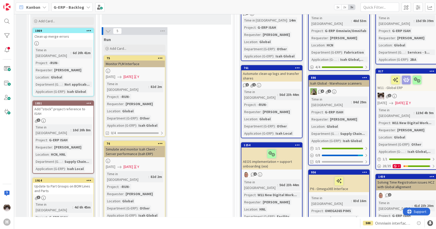
click at [153, 86] on div "Time in Column : 82d 2m Project : -RUN- Requester : [PERSON_NAME] Location : Gl…" at bounding box center [134, 104] width 57 height 47
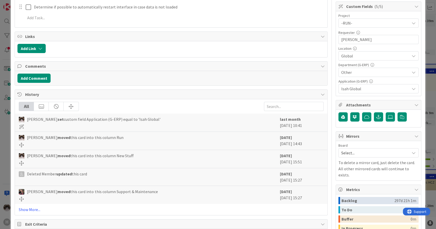
scroll to position [199, 0]
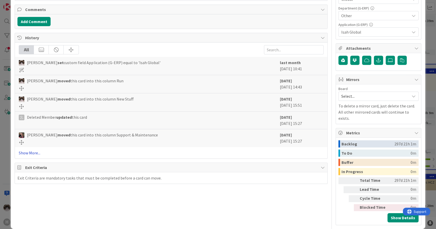
click at [37, 154] on link "Show More..." at bounding box center [171, 153] width 304 height 6
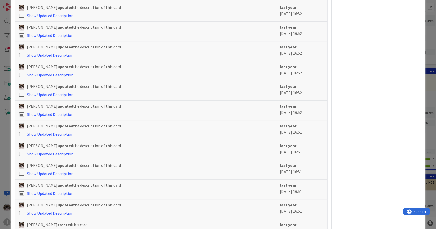
scroll to position [708, 0]
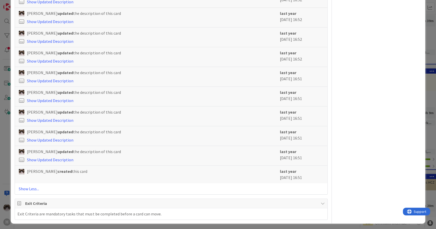
drag, startPoint x: 273, startPoint y: 174, endPoint x: 331, endPoint y: 179, distance: 58.2
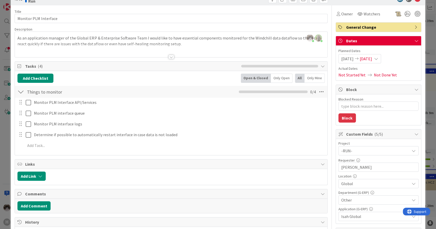
scroll to position [0, 0]
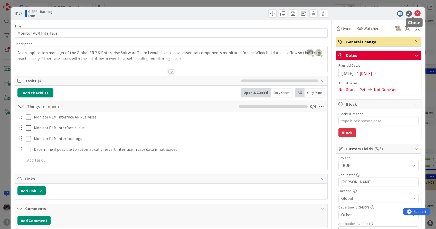
click at [414, 14] on icon at bounding box center [417, 14] width 6 height 6
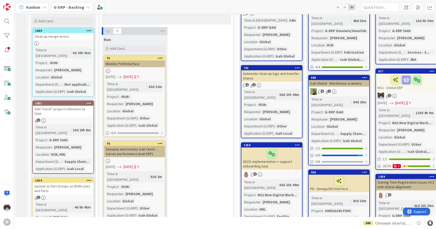
click at [160, 57] on icon at bounding box center [160, 58] width 5 height 4
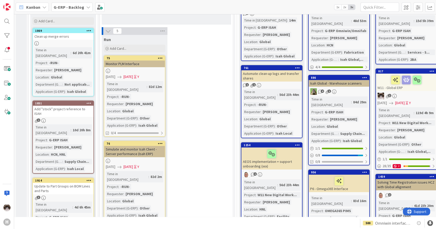
click at [162, 58] on icon at bounding box center [160, 58] width 5 height 4
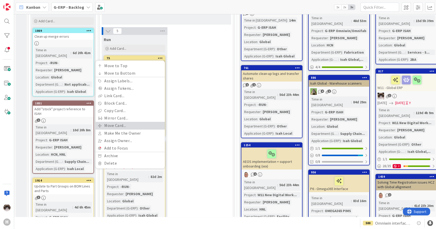
click at [124, 127] on link "Move Card..." at bounding box center [129, 125] width 69 height 7
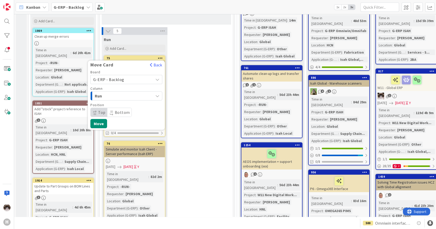
click at [142, 98] on div "Run" at bounding box center [123, 96] width 60 height 8
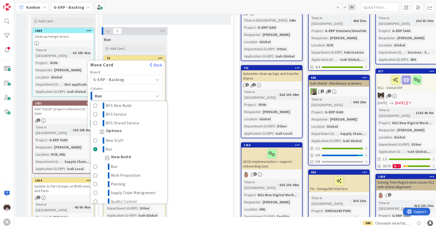
scroll to position [28, 0]
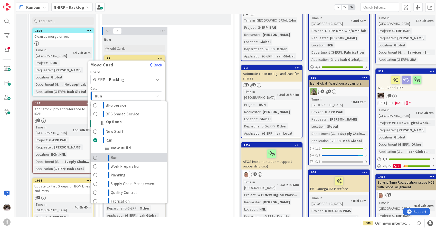
click at [135, 158] on link "Run" at bounding box center [129, 157] width 76 height 9
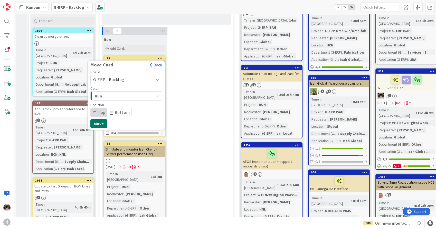
click at [102, 123] on button "Move" at bounding box center [98, 123] width 17 height 9
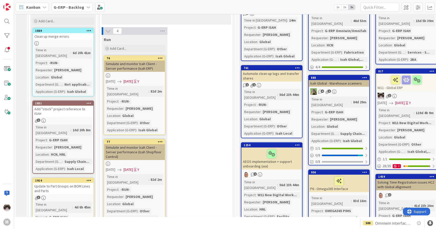
scroll to position [114, 0]
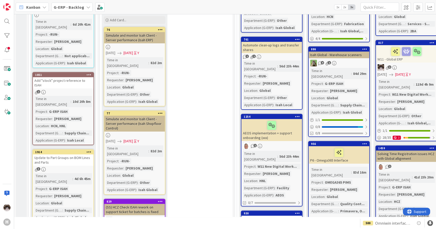
click at [164, 30] on div at bounding box center [159, 30] width 9 height 4
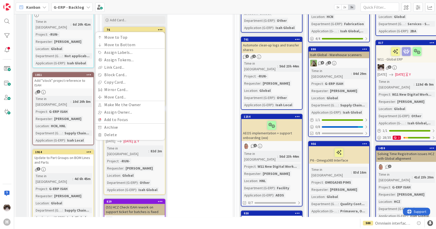
click at [178, 107] on div "4 Run Add Card... 76 Move to Top Move to Bottom Assign Labels... Assign Tokens.…" at bounding box center [166, 202] width 131 height 406
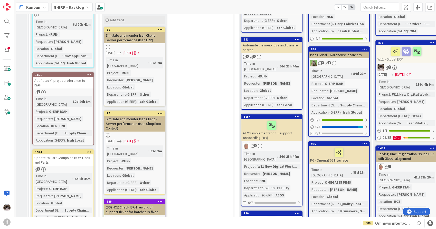
click at [160, 29] on icon at bounding box center [160, 30] width 5 height 4
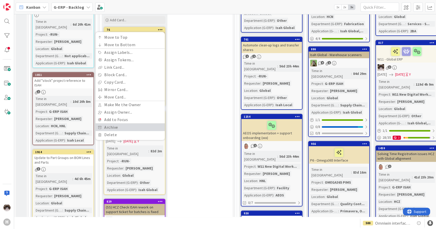
click at [117, 127] on link "Archive" at bounding box center [129, 127] width 69 height 7
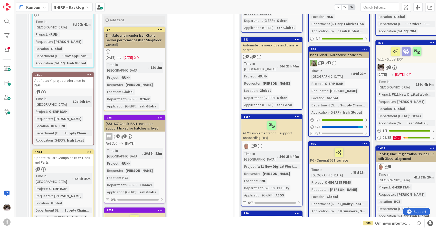
click at [161, 28] on icon at bounding box center [160, 30] width 5 height 4
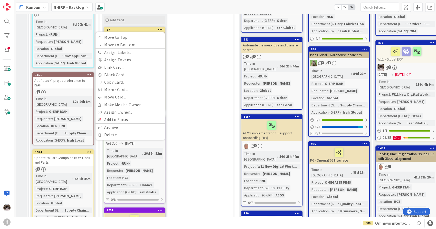
click at [185, 92] on div "3 Run Add Card... 77 Move to Top Move to Bottom Assign Labels... Assign Tokens.…" at bounding box center [166, 160] width 131 height 323
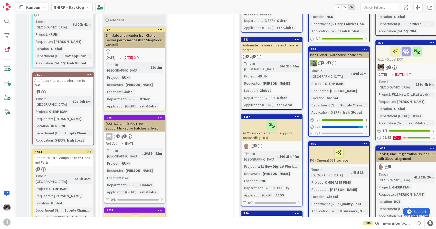
click at [161, 31] on icon at bounding box center [160, 30] width 5 height 4
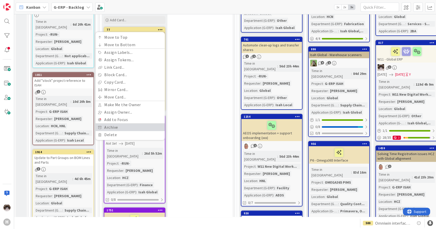
click at [129, 127] on link "Archive" at bounding box center [129, 127] width 69 height 7
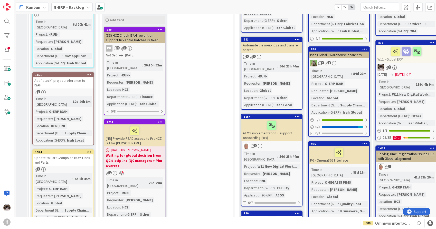
click at [153, 39] on div "(SS) HCZ Check ISAH rework on support ticket for batches is fixed" at bounding box center [134, 37] width 61 height 11
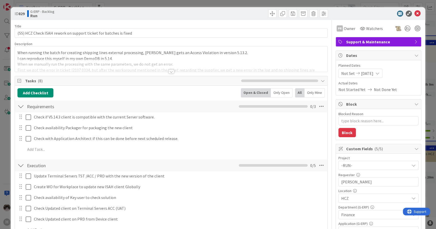
type textarea "x"
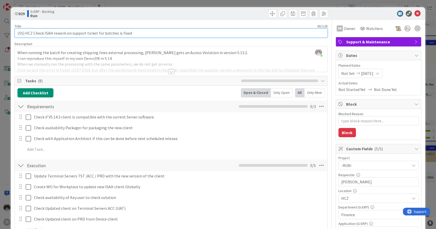
drag, startPoint x: 27, startPoint y: 31, endPoint x: 124, endPoint y: 33, distance: 97.7
click at [124, 33] on input "(SS) HCZ Check ISAH rework on support ticket for batches is fixed" at bounding box center [171, 32] width 312 height 9
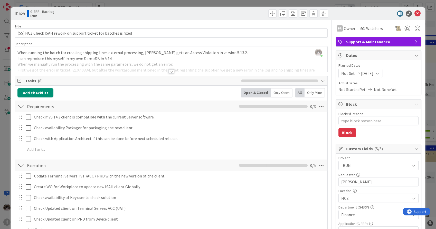
click at [168, 70] on div at bounding box center [171, 72] width 6 height 4
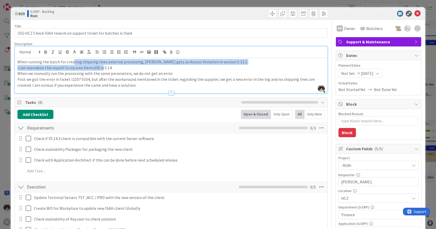
drag, startPoint x: 72, startPoint y: 61, endPoint x: 122, endPoint y: 70, distance: 50.7
click at [118, 70] on div "When running the batch for creating shipping lines external processing, [PERSON…" at bounding box center [171, 75] width 312 height 35
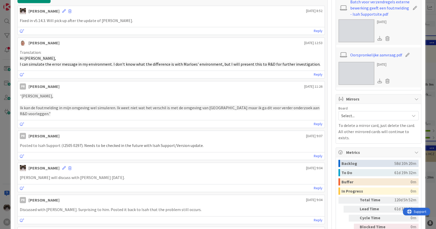
scroll to position [228, 0]
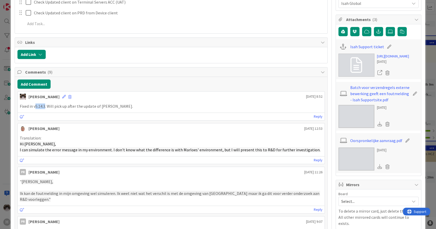
drag, startPoint x: 37, startPoint y: 105, endPoint x: 46, endPoint y: 106, distance: 9.1
click at [46, 106] on p "Fixed in v5.14.3. Will pick up after the update of [PERSON_NAME]." at bounding box center [171, 106] width 302 height 6
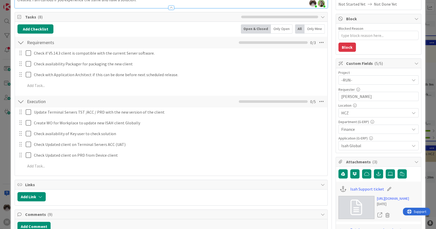
scroll to position [0, 0]
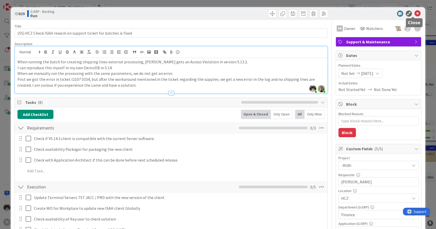
click at [415, 13] on icon at bounding box center [417, 14] width 6 height 6
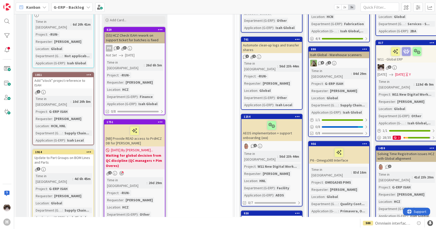
click at [162, 29] on icon at bounding box center [160, 30] width 5 height 4
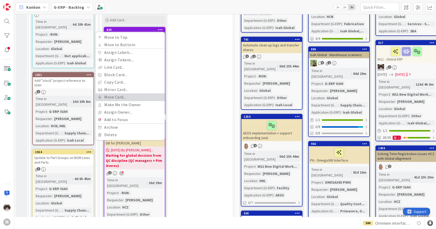
click at [154, 93] on link "Move Card..." at bounding box center [129, 96] width 69 height 7
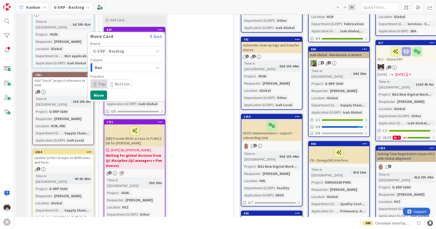
click at [138, 62] on div "Column Run" at bounding box center [126, 65] width 72 height 14
click at [141, 65] on div "Run" at bounding box center [123, 67] width 60 height 8
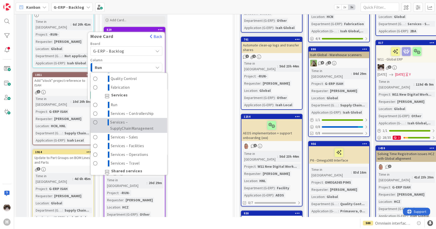
scroll to position [142, 0]
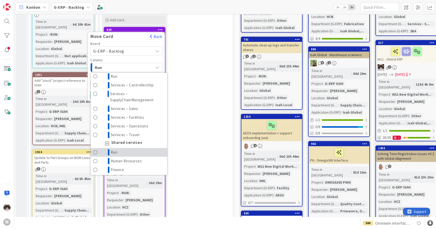
click at [141, 149] on link "Run" at bounding box center [129, 152] width 76 height 9
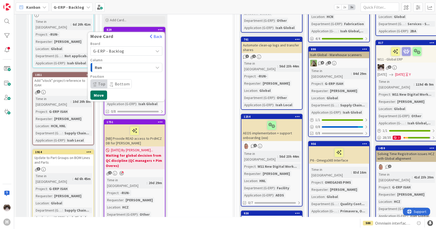
click at [94, 95] on button "Move" at bounding box center [98, 95] width 17 height 9
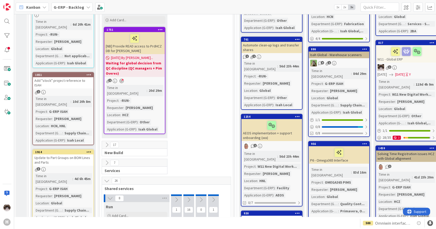
click at [151, 48] on div "[NB] Provide READ access to PrdHCZ DB for [PERSON_NAME]" at bounding box center [134, 43] width 61 height 22
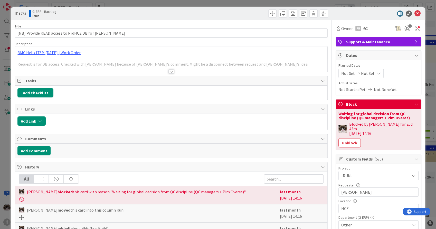
click at [172, 69] on div at bounding box center [171, 65] width 312 height 13
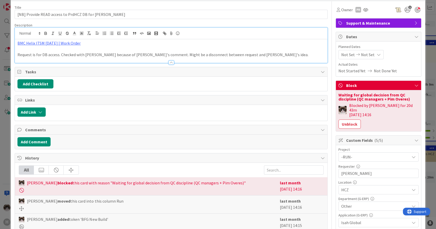
scroll to position [28, 0]
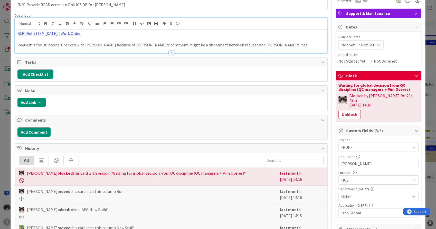
click at [169, 52] on div at bounding box center [171, 53] width 6 height 4
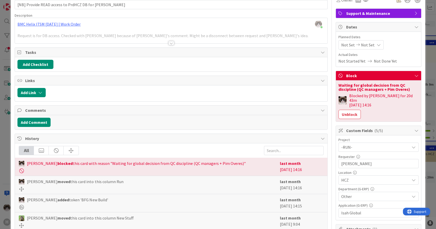
click at [168, 44] on div at bounding box center [171, 43] width 6 height 4
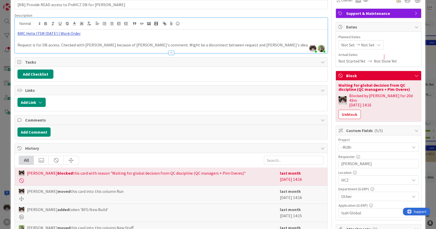
click at [60, 35] on link "BMC Helix ITSM [DATE] | Work Order" at bounding box center [48, 33] width 63 height 5
click at [54, 41] on link "[URL][PERSON_NAME][DOMAIN_NAME]" at bounding box center [45, 43] width 51 height 7
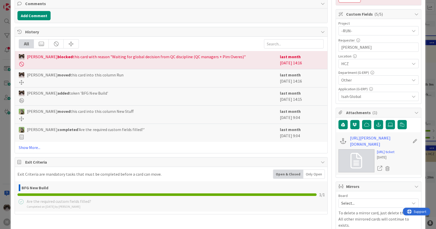
scroll to position [171, 0]
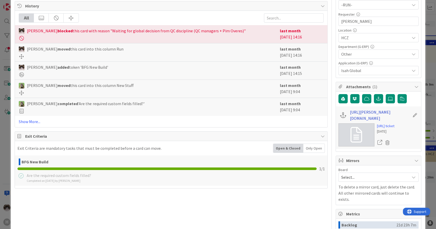
click at [350, 113] on link "[URL][PERSON_NAME][DOMAIN_NAME]" at bounding box center [380, 115] width 60 height 12
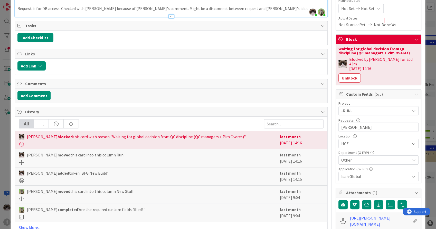
scroll to position [0, 0]
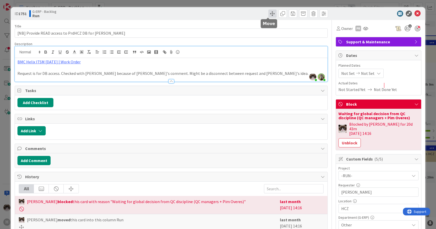
click at [268, 14] on span at bounding box center [272, 13] width 8 height 8
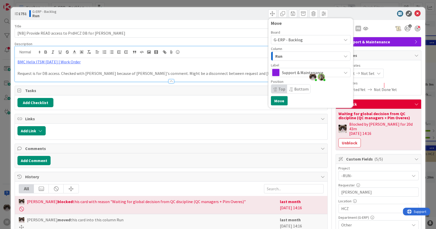
click at [293, 55] on div "Run" at bounding box center [307, 56] width 67 height 8
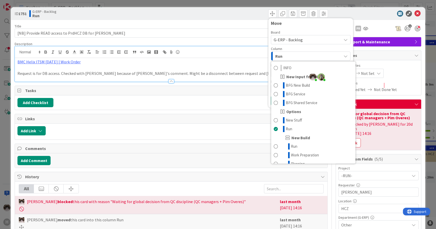
click at [293, 55] on div "Run" at bounding box center [307, 56] width 67 height 8
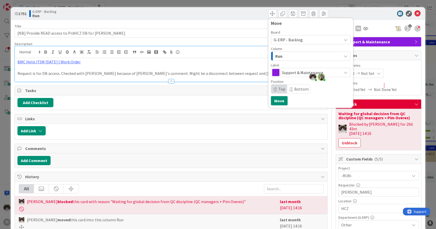
click at [297, 43] on span "G-ERP - Backlog" at bounding box center [305, 39] width 65 height 7
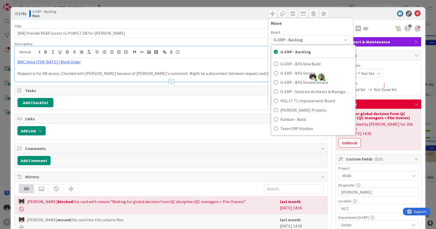
click at [297, 40] on span "G-ERP - Backlog" at bounding box center [305, 39] width 65 height 7
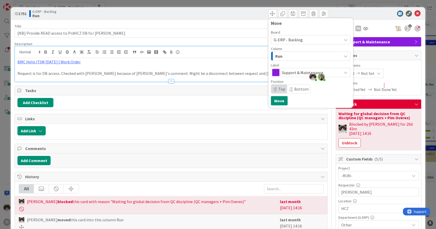
click at [286, 43] on span "G-ERP - Backlog" at bounding box center [305, 39] width 65 height 7
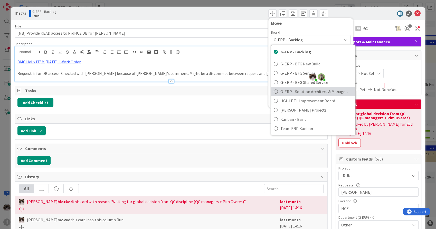
click at [281, 88] on span "G-ERP - Solution Architect & Management" at bounding box center [316, 92] width 72 height 8
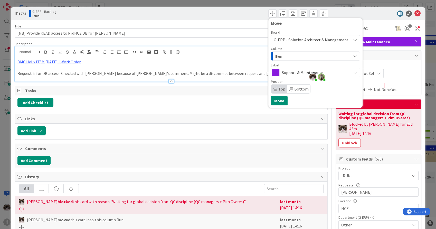
click at [293, 57] on div "Ben" at bounding box center [312, 56] width 77 height 8
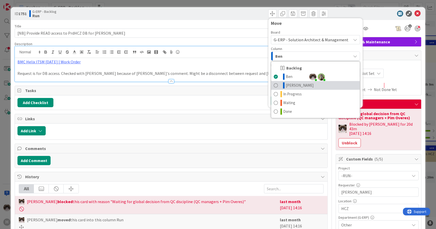
click at [287, 85] on span "[PERSON_NAME]" at bounding box center [299, 85] width 28 height 6
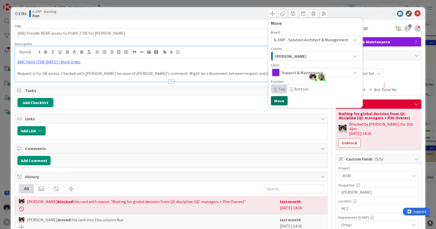
click at [273, 101] on button "Move" at bounding box center [279, 100] width 17 height 9
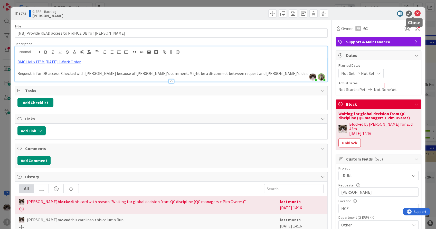
click at [414, 12] on icon at bounding box center [417, 14] width 6 height 6
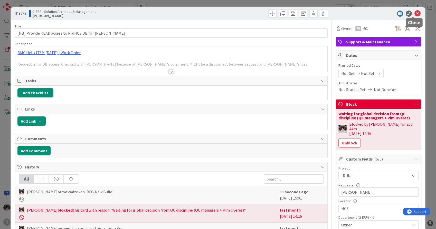
click at [414, 14] on icon at bounding box center [417, 14] width 6 height 6
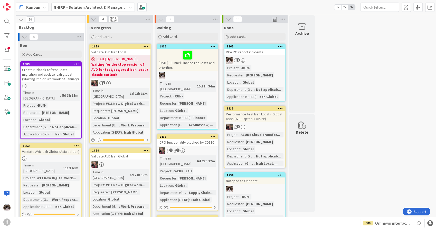
click at [108, 10] on div "G-ERP - Solution Architect & Management" at bounding box center [92, 7] width 83 height 9
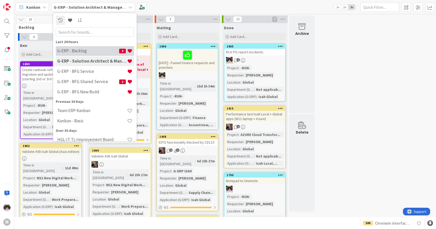
click at [92, 53] on h4 "G-ERP - Backlog" at bounding box center [88, 50] width 62 height 5
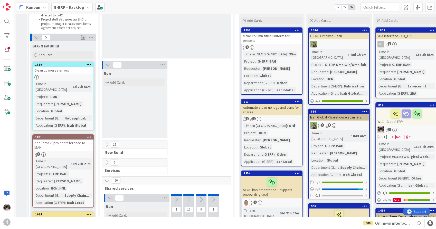
scroll to position [114, 0]
